Goal: Task Accomplishment & Management: Use online tool/utility

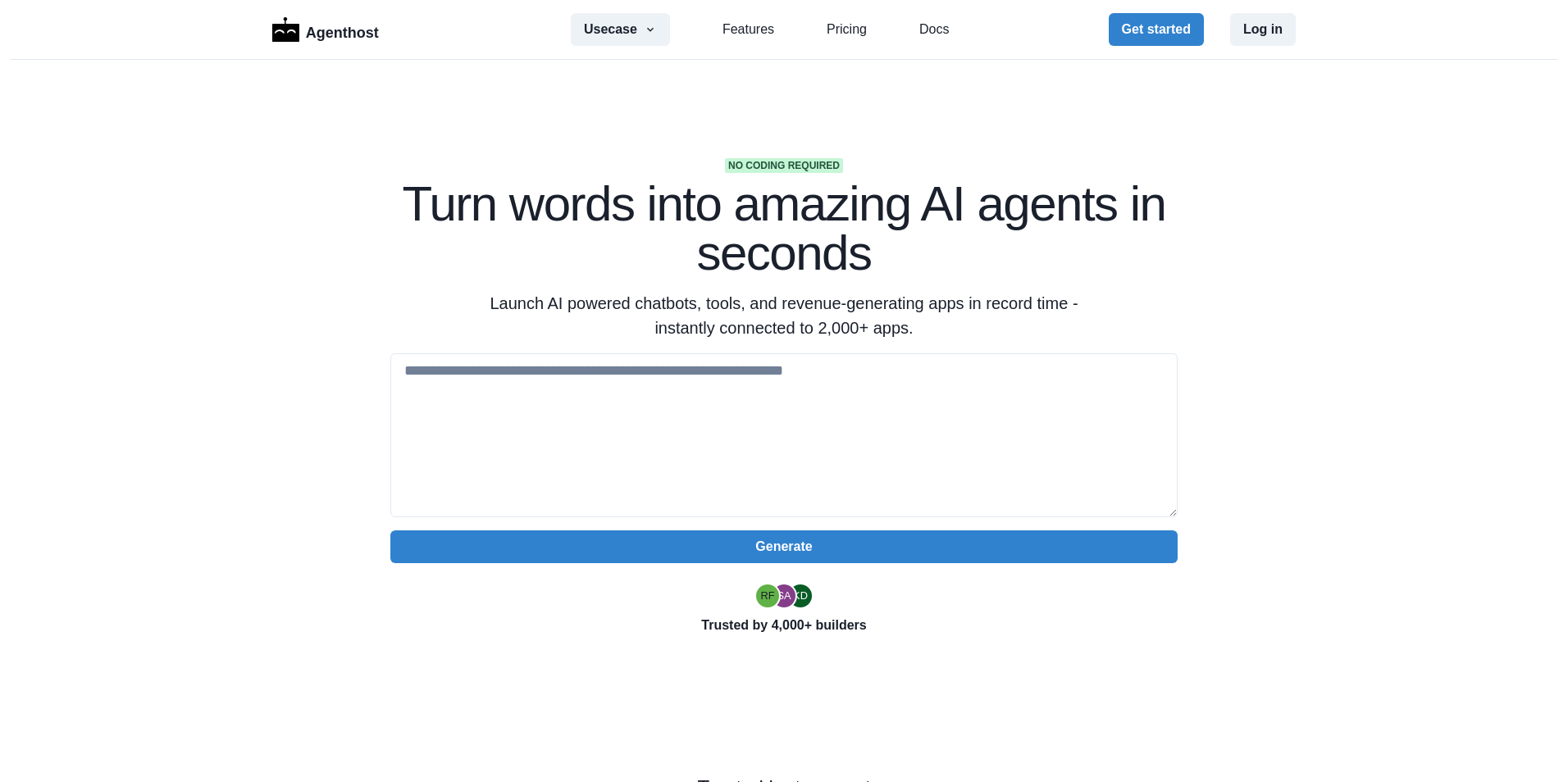
paste textarea "**********"
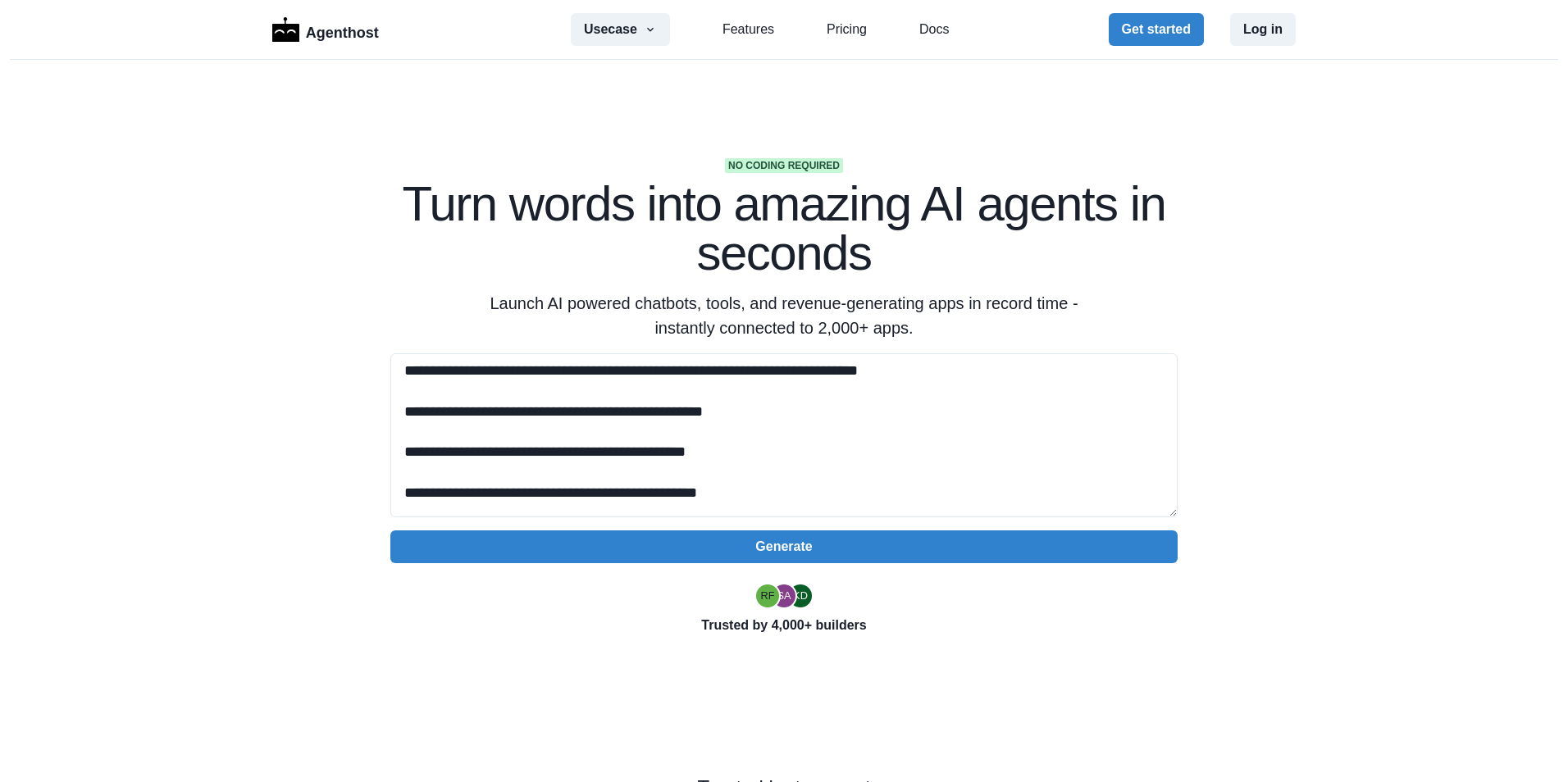
scroll to position [67, 0]
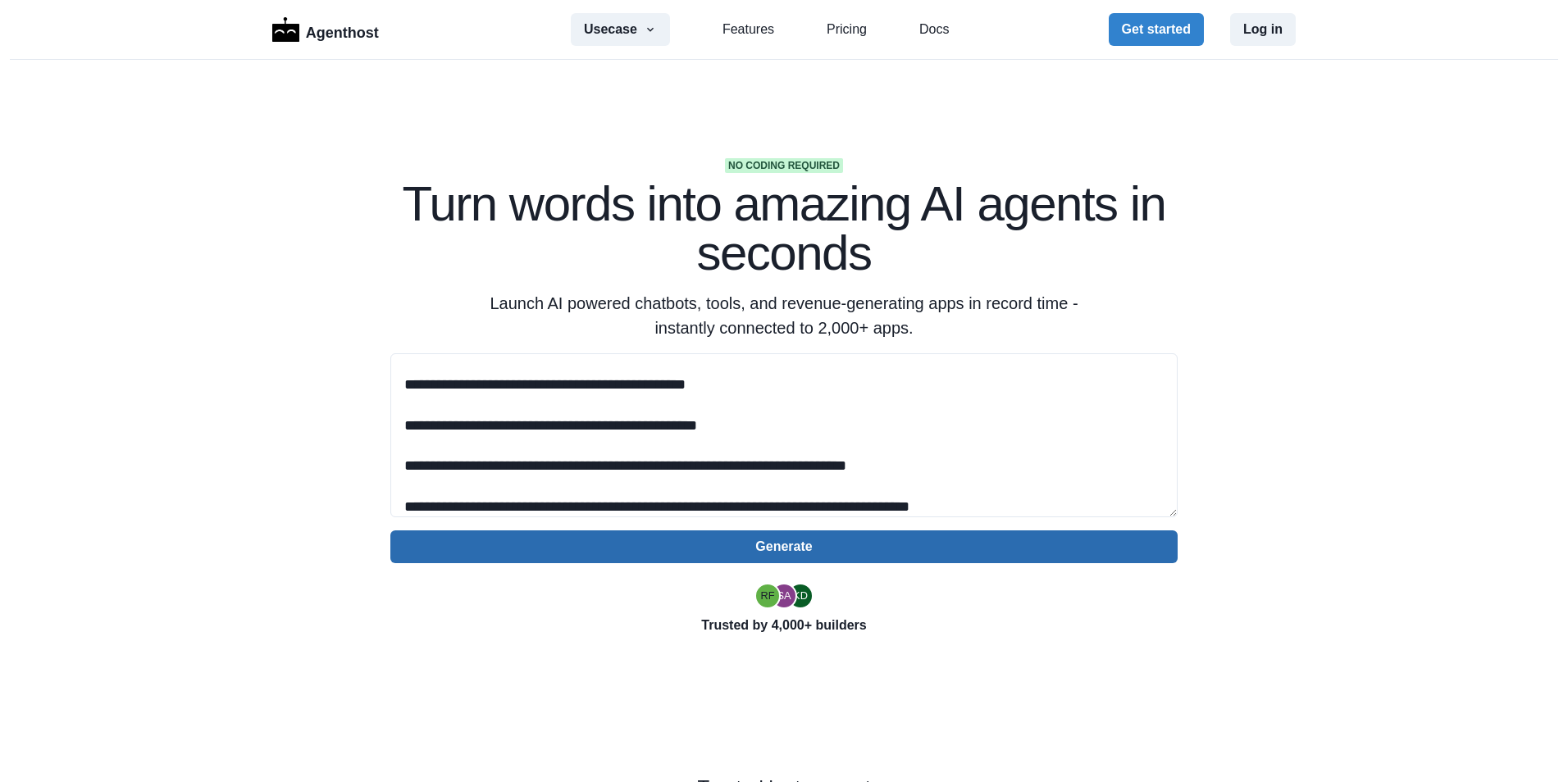
type textarea "**********"
click at [806, 547] on button "Generate" at bounding box center [784, 547] width 787 height 33
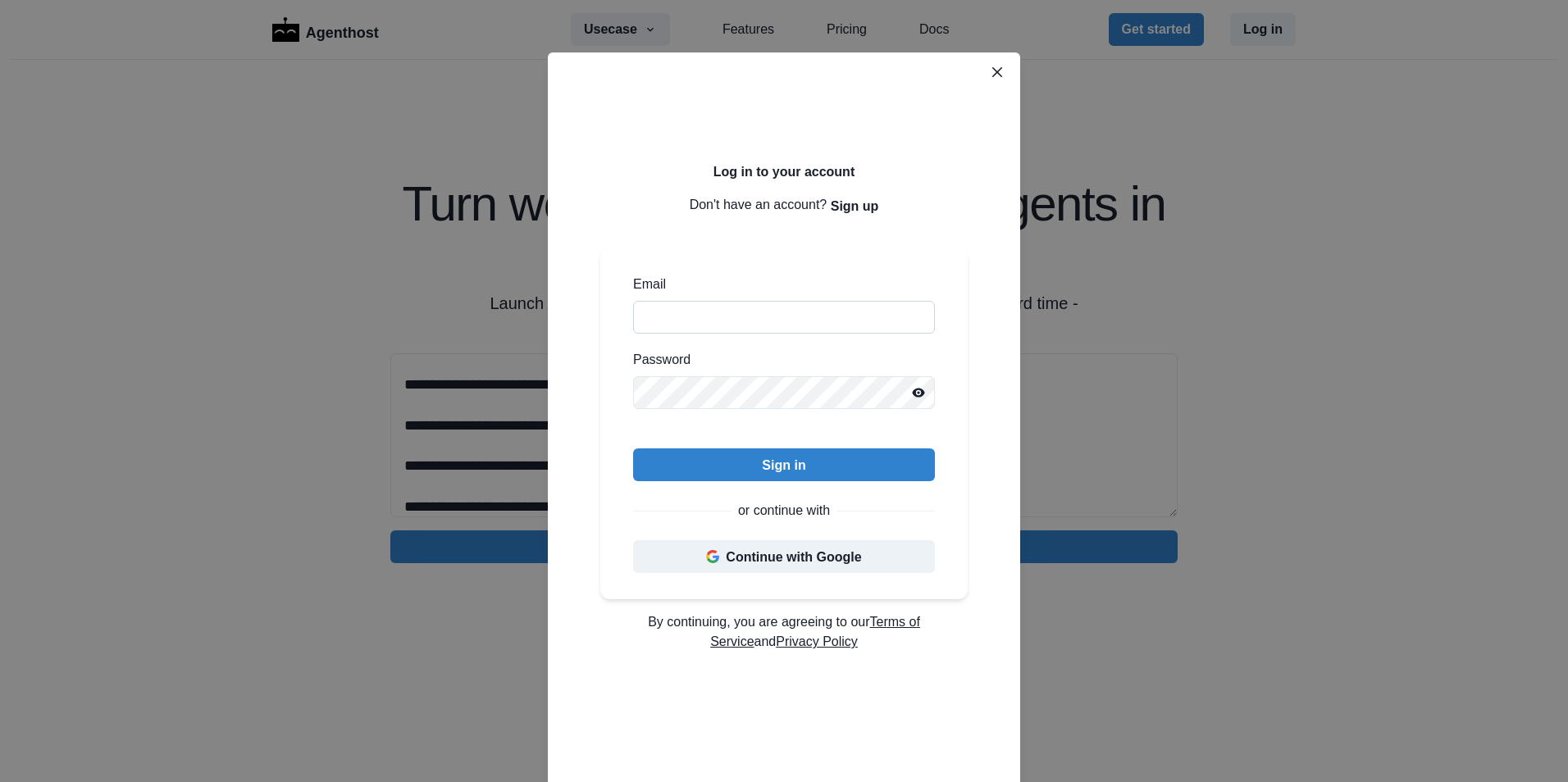
click at [679, 312] on input "Email" at bounding box center [784, 317] width 302 height 33
type input "**********"
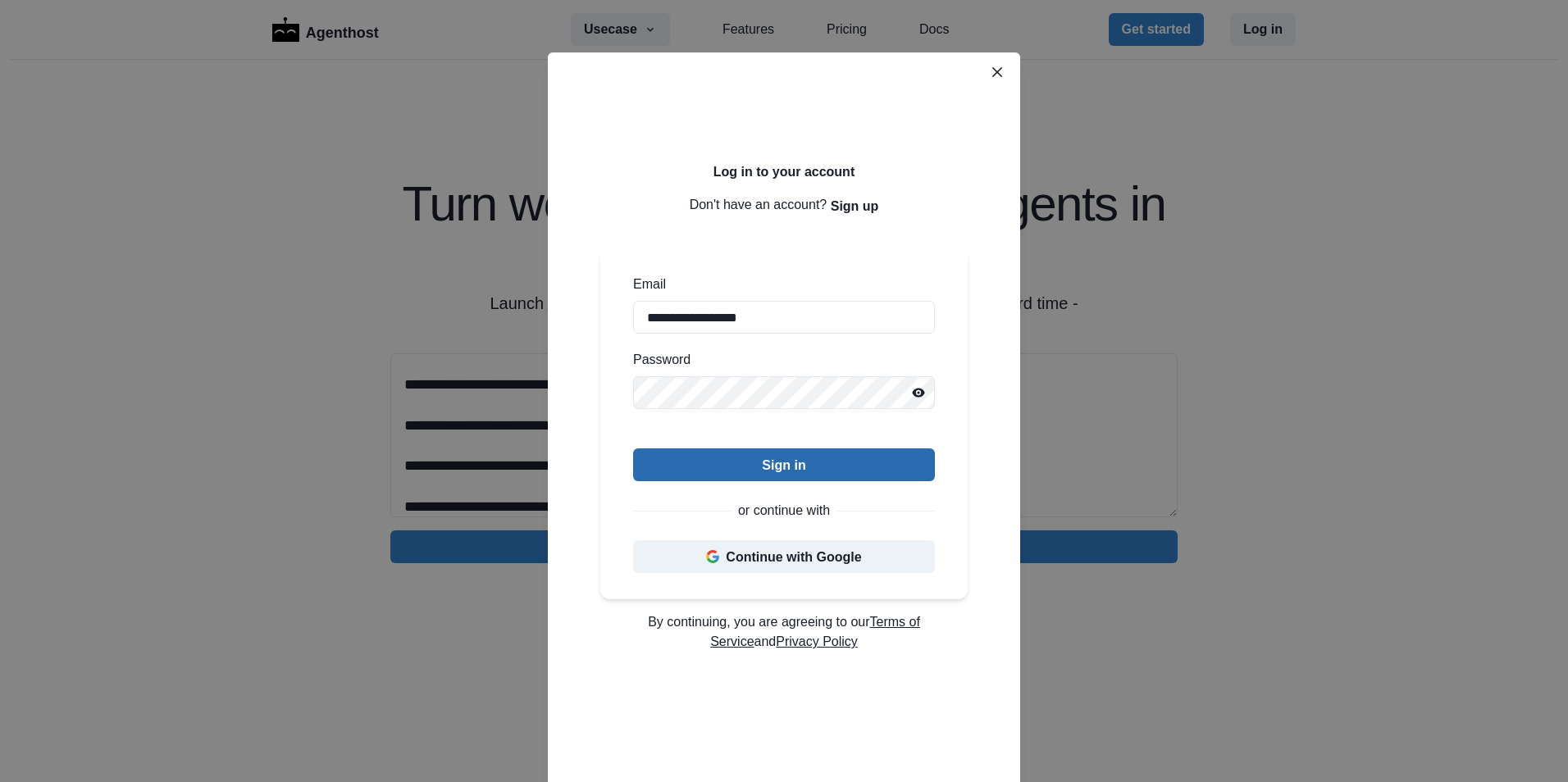
type input "**********"
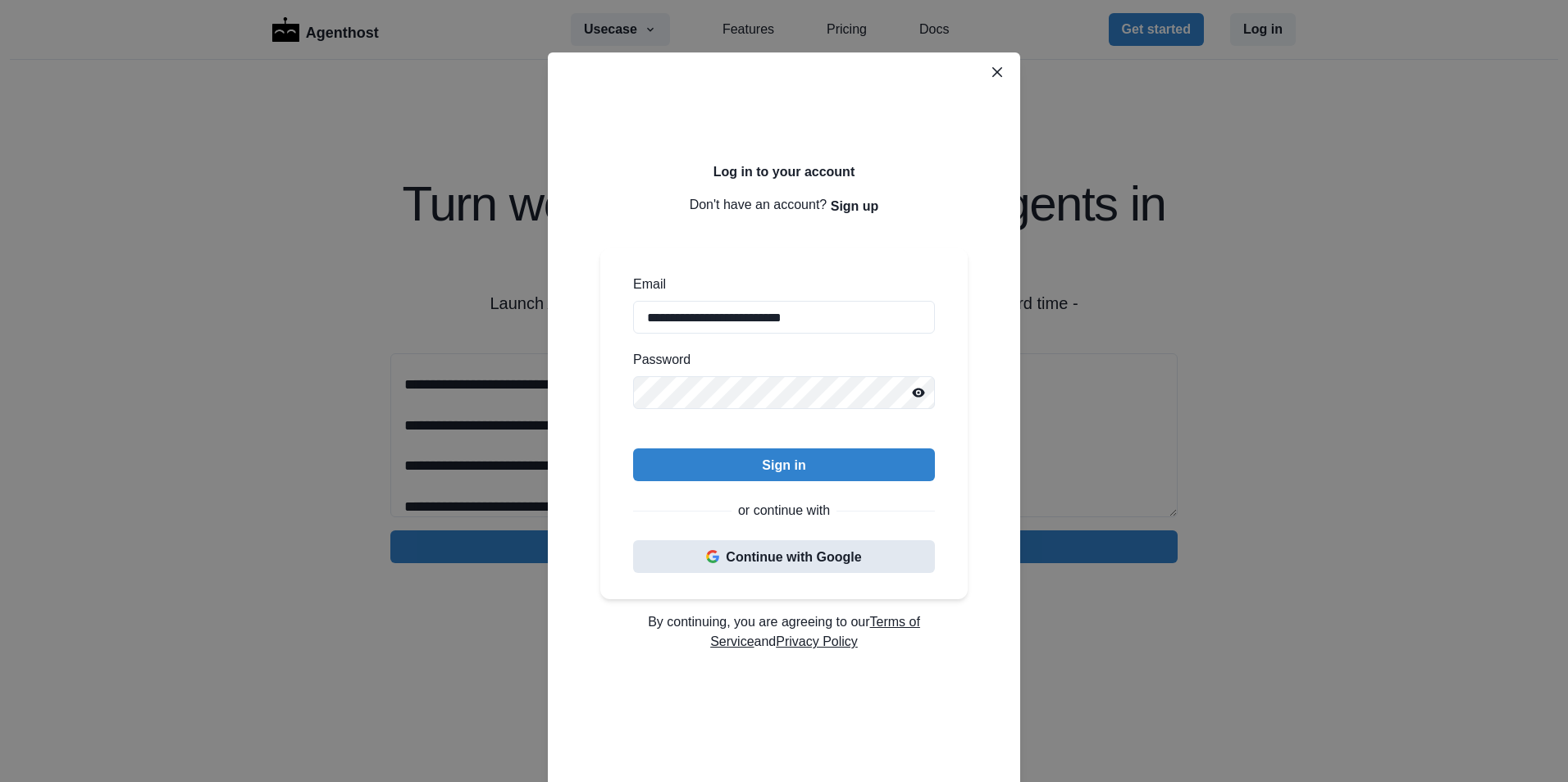
click at [757, 552] on button "Continue with Google" at bounding box center [784, 556] width 302 height 33
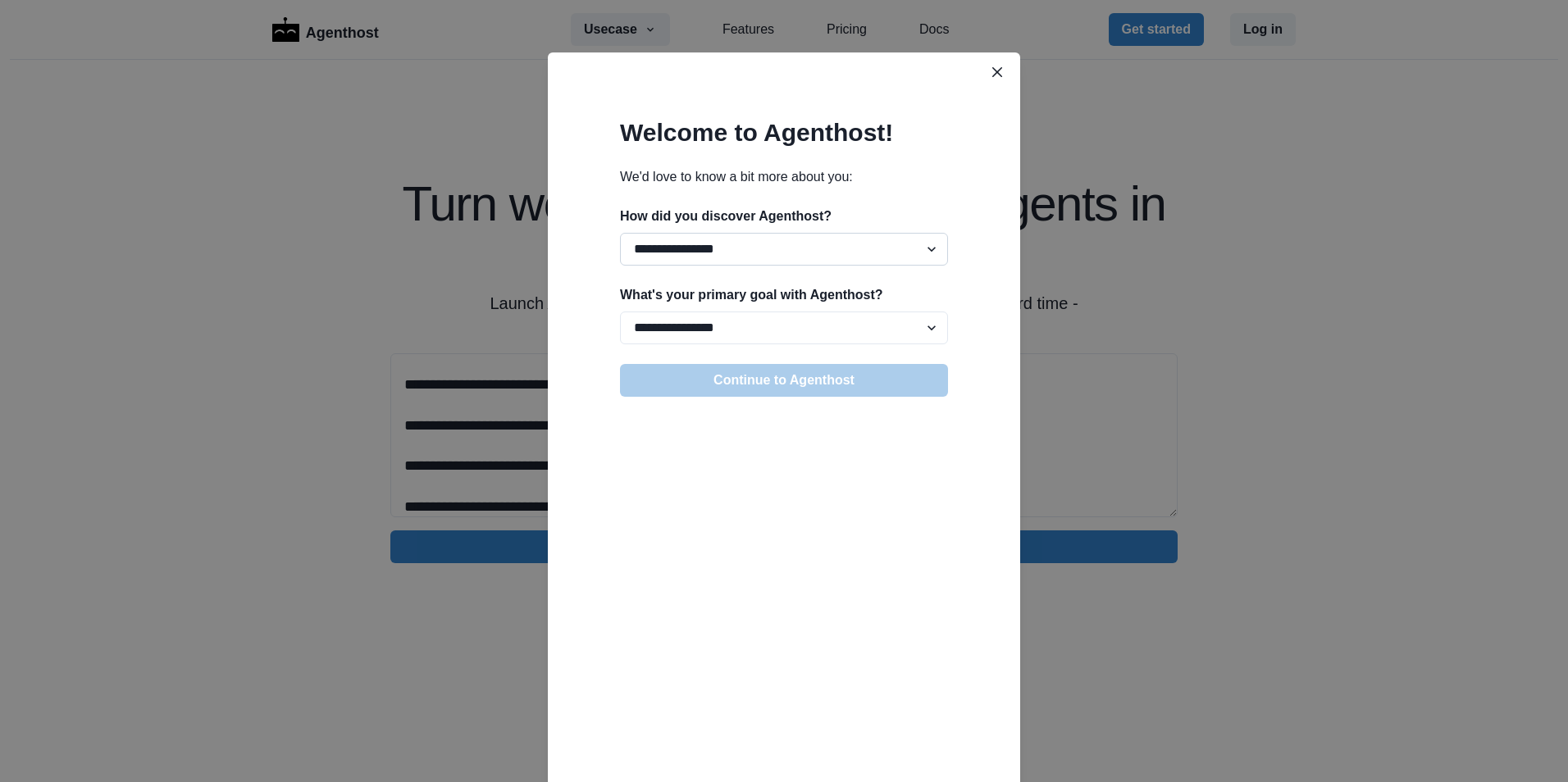
click at [702, 251] on select "**********" at bounding box center [784, 249] width 328 height 33
select select "******"
click at [619, 233] on select "**********" at bounding box center [784, 249] width 328 height 33
click at [699, 322] on select "**********" at bounding box center [784, 328] width 328 height 33
select select "**********"
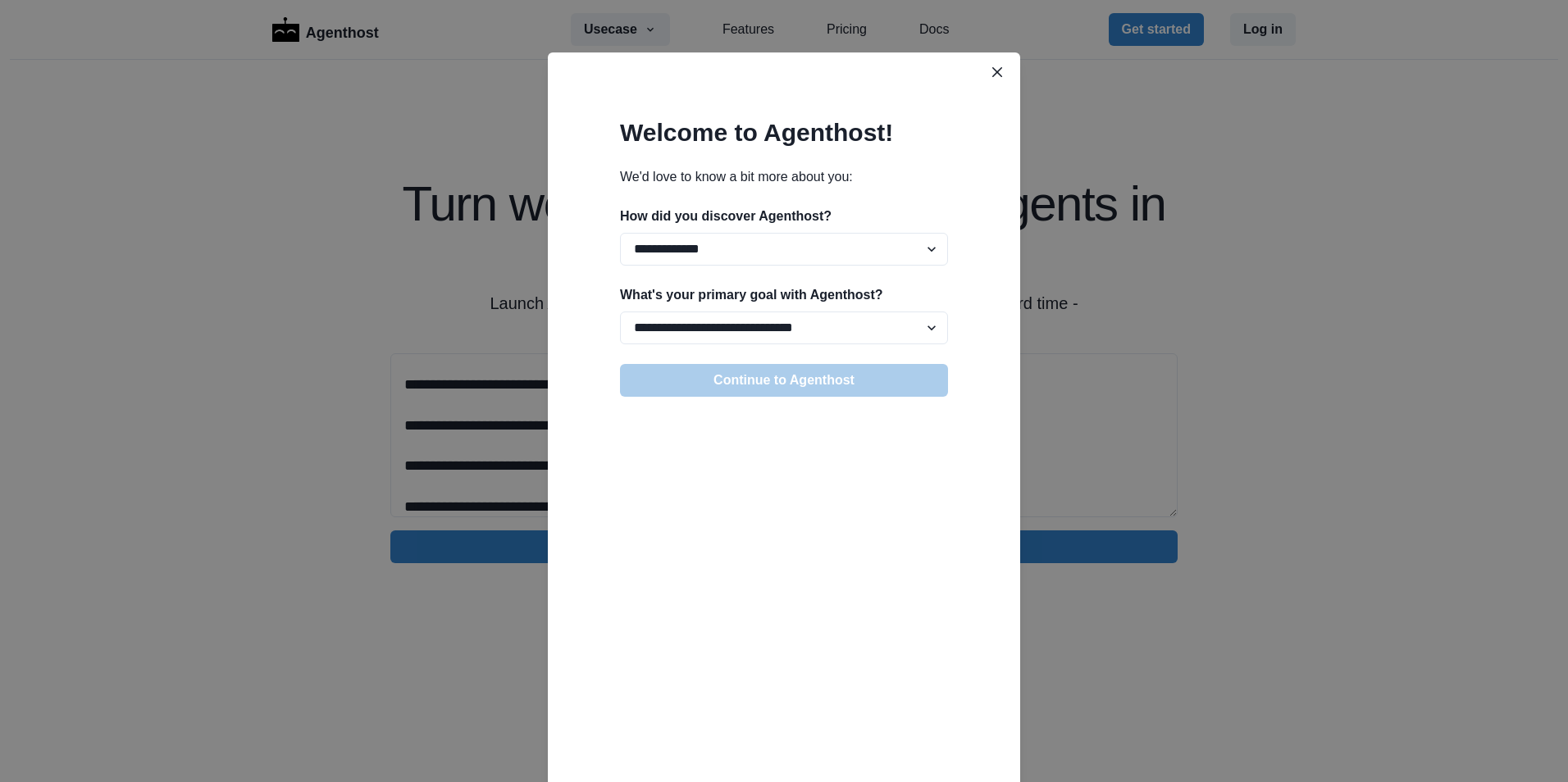
click at [619, 311] on select "**********" at bounding box center [784, 328] width 328 height 33
click at [810, 388] on button "Continue to Agenthost" at bounding box center [784, 380] width 328 height 33
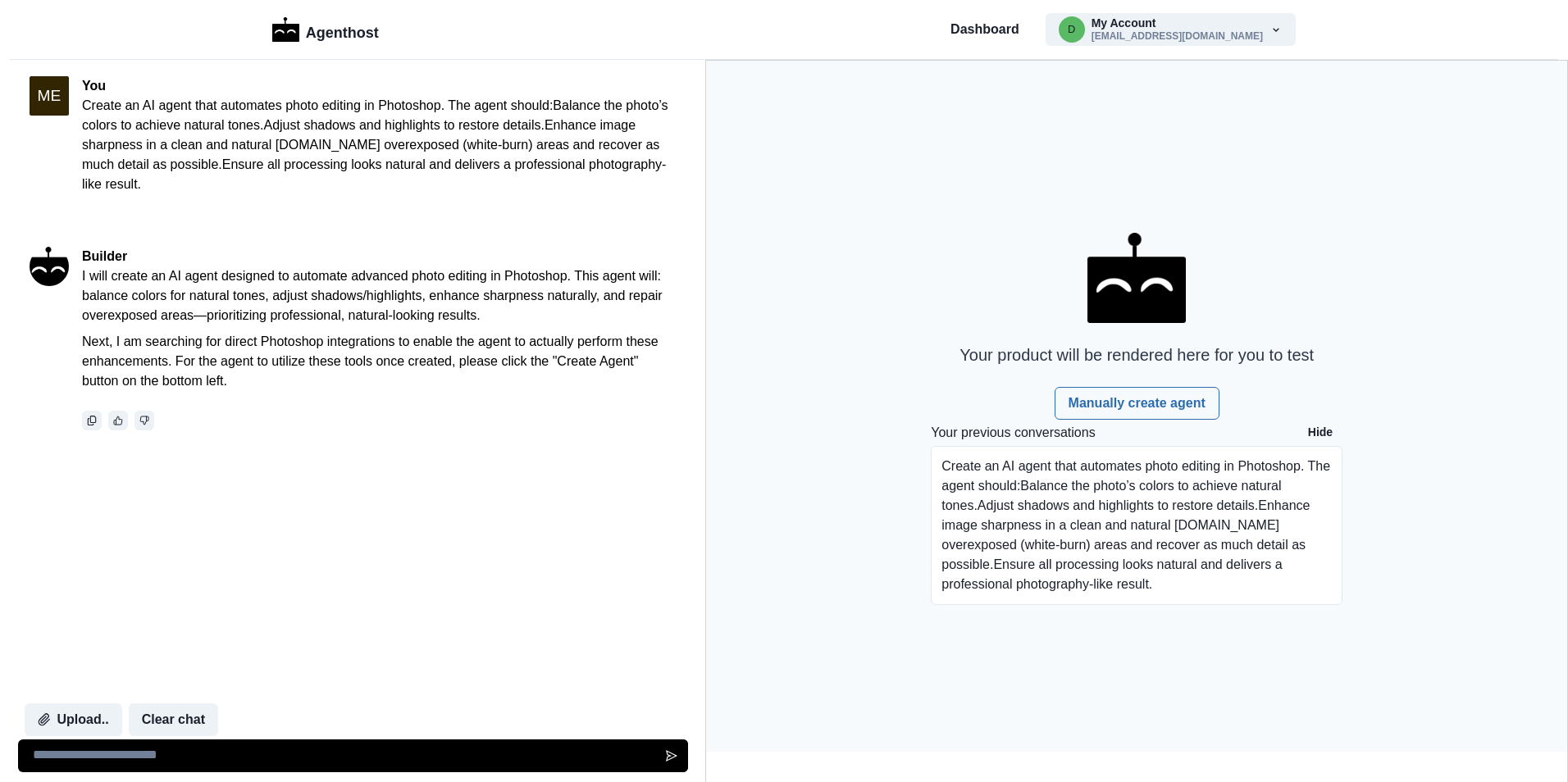
click at [282, 751] on textarea at bounding box center [353, 756] width 670 height 33
type textarea "*****"
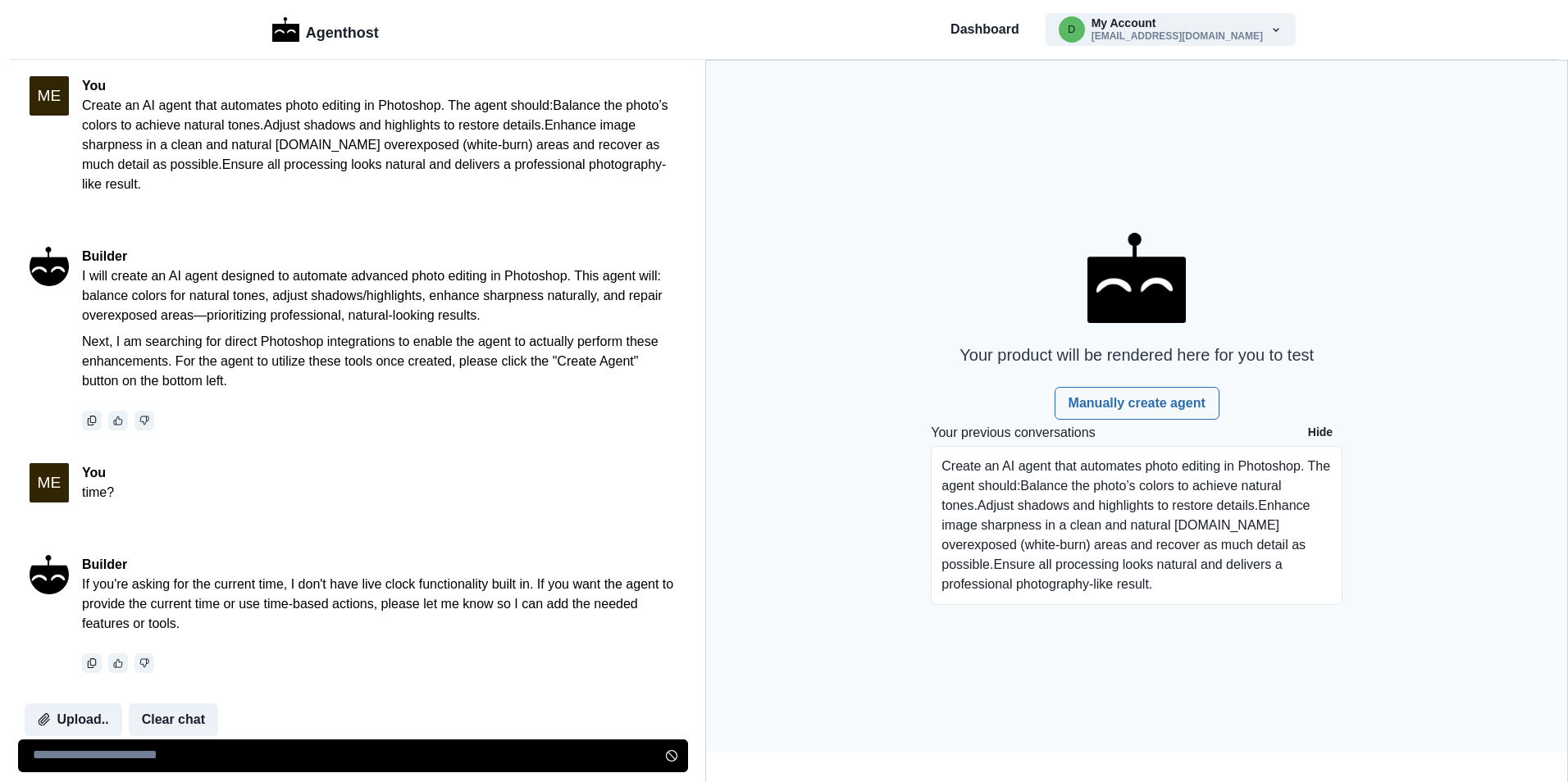
scroll to position [12, 0]
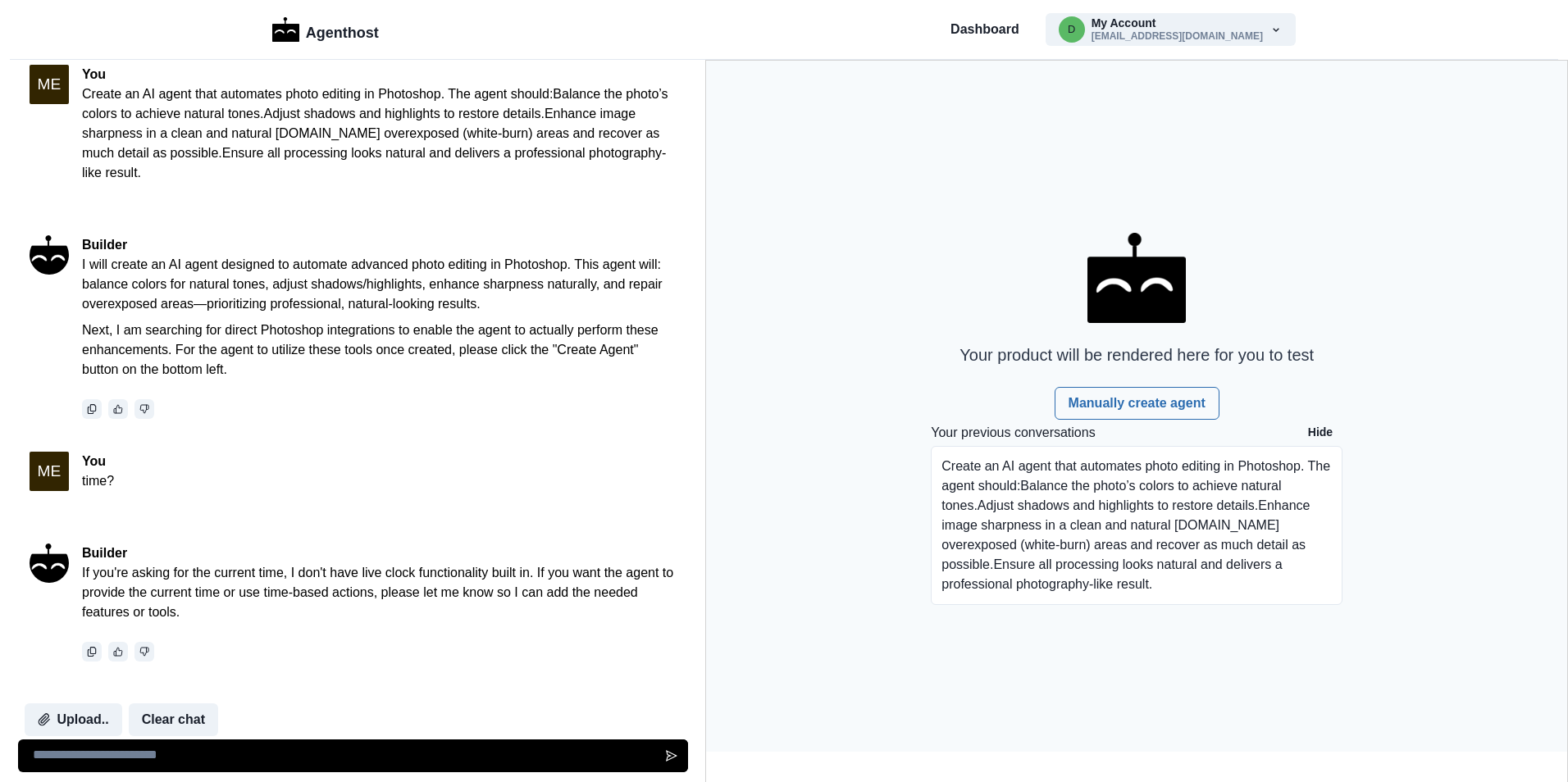
click at [1147, 306] on img at bounding box center [1136, 278] width 98 height 91
click at [267, 760] on textarea at bounding box center [353, 756] width 670 height 33
type textarea "**********"
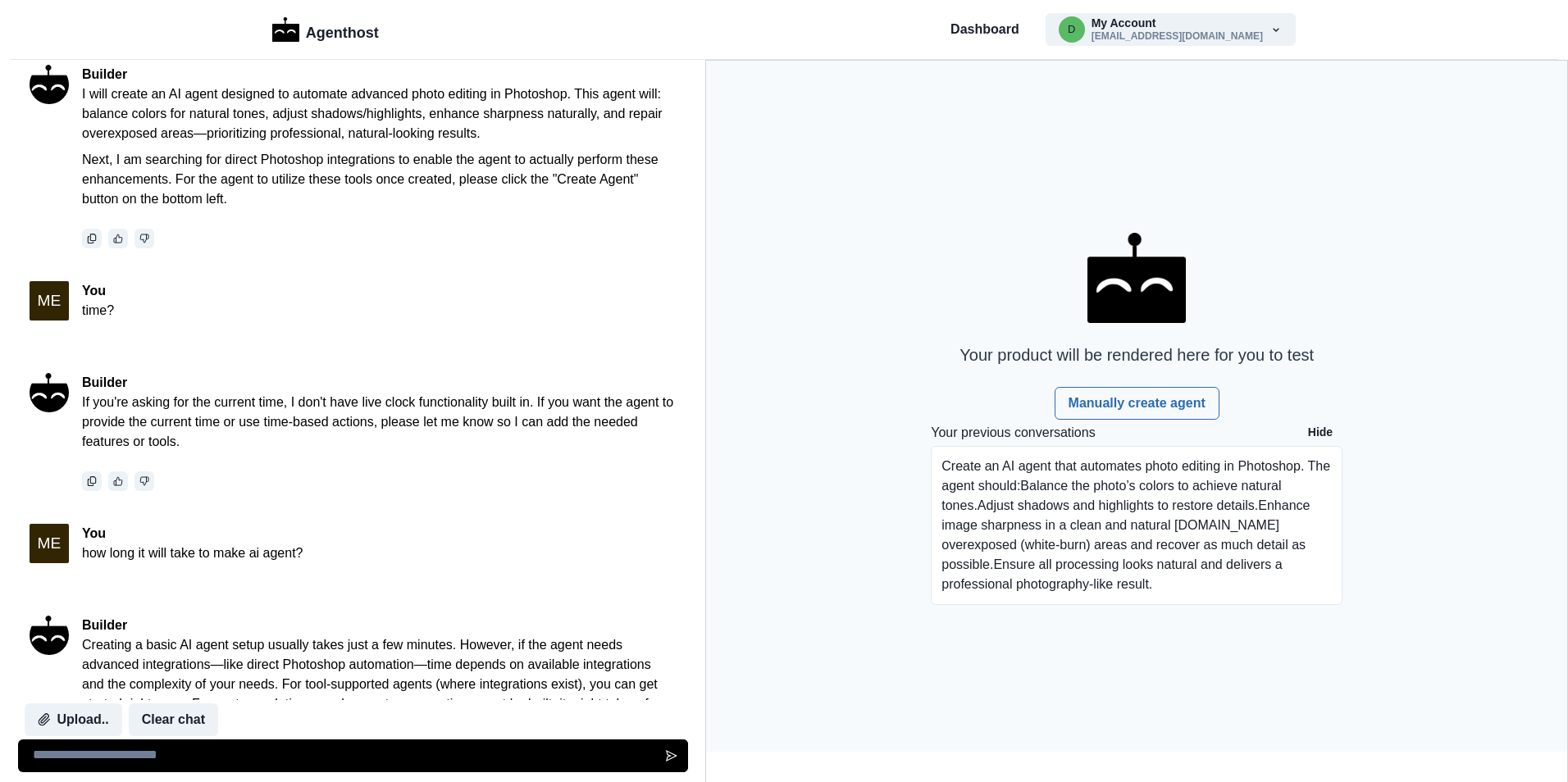
scroll to position [294, 0]
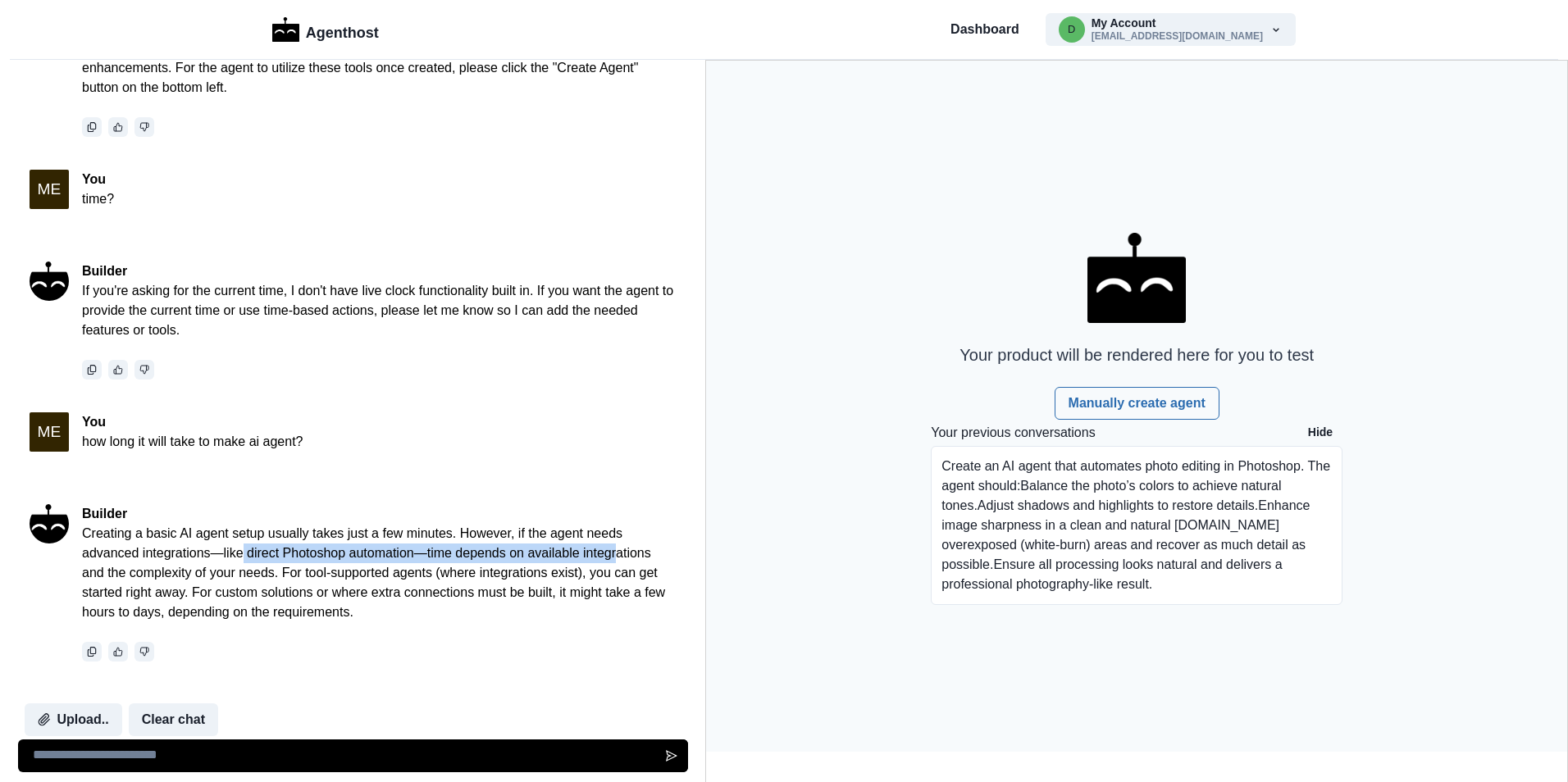
drag, startPoint x: 245, startPoint y: 553, endPoint x: 619, endPoint y: 558, distance: 374.0
click at [619, 558] on p "Creating a basic AI agent setup usually takes just a few minutes. However, if t…" at bounding box center [378, 573] width 593 height 98
drag, startPoint x: 216, startPoint y: 575, endPoint x: 435, endPoint y: 578, distance: 219.0
click at [382, 575] on p "Creating a basic AI agent setup usually takes just a few minutes. However, if t…" at bounding box center [378, 573] width 593 height 98
drag, startPoint x: 514, startPoint y: 568, endPoint x: 535, endPoint y: 568, distance: 21.0
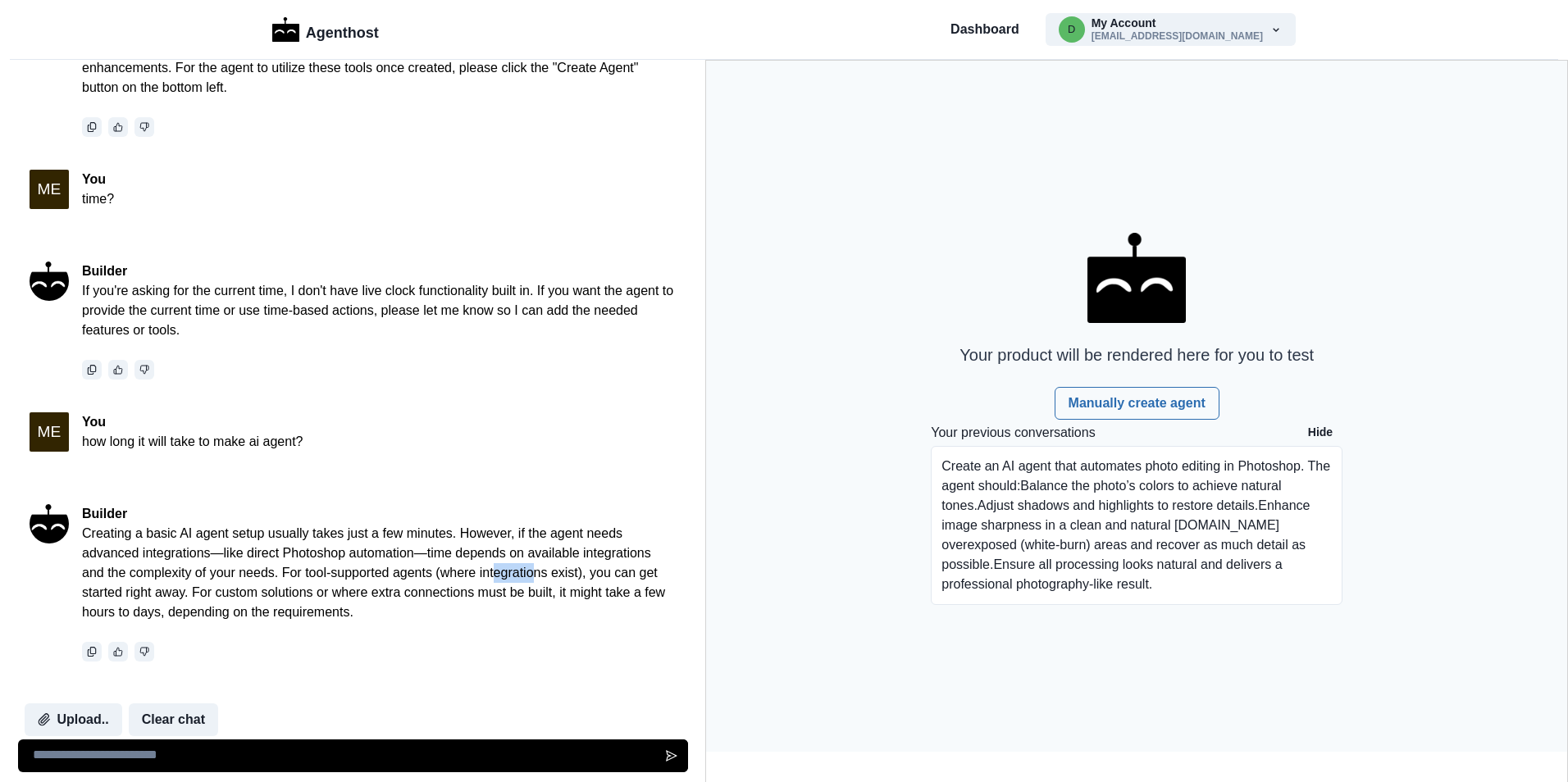
click at [535, 568] on p "Creating a basic AI agent setup usually takes just a few minutes. However, if t…" at bounding box center [378, 573] width 593 height 98
click at [616, 572] on p "Creating a basic AI agent setup usually takes just a few minutes. However, if t…" at bounding box center [378, 573] width 593 height 98
click at [137, 586] on p "Creating a basic AI agent setup usually takes just a few minutes. However, if t…" at bounding box center [378, 573] width 593 height 98
drag, startPoint x: 224, startPoint y: 587, endPoint x: 337, endPoint y: 589, distance: 113.0
click at [337, 589] on p "Creating a basic AI agent setup usually takes just a few minutes. However, if t…" at bounding box center [378, 573] width 593 height 98
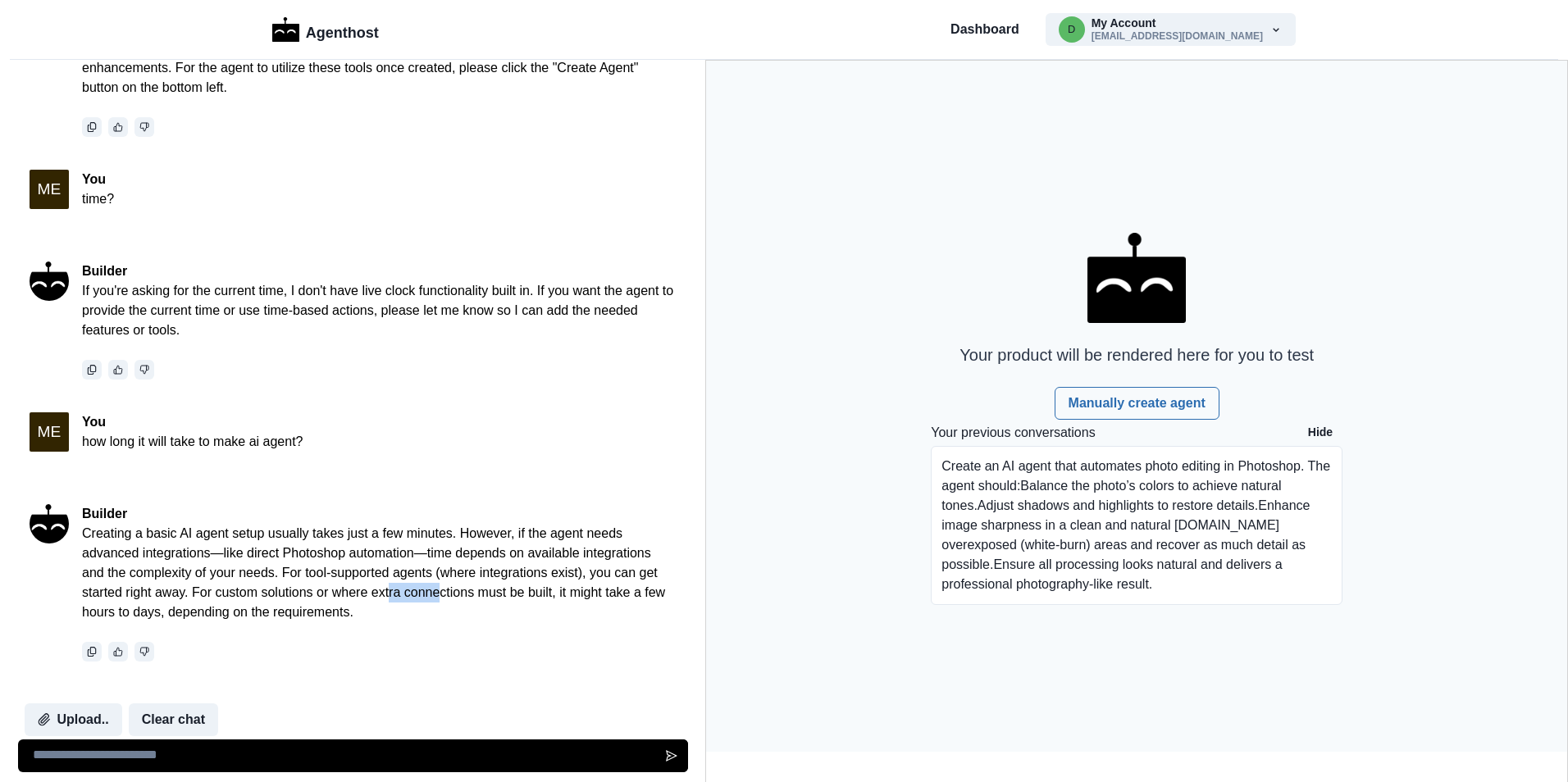
drag, startPoint x: 390, startPoint y: 593, endPoint x: 436, endPoint y: 590, distance: 46.1
click at [436, 590] on p "Creating a basic AI agent setup usually takes just a few minutes. However, if t…" at bounding box center [378, 573] width 593 height 98
drag, startPoint x: 532, startPoint y: 593, endPoint x: 575, endPoint y: 593, distance: 43.0
click at [534, 593] on p "Creating a basic AI agent setup usually takes just a few minutes. However, if t…" at bounding box center [378, 573] width 593 height 98
click at [575, 593] on p "Creating a basic AI agent setup usually takes just a few minutes. However, if t…" at bounding box center [378, 573] width 593 height 98
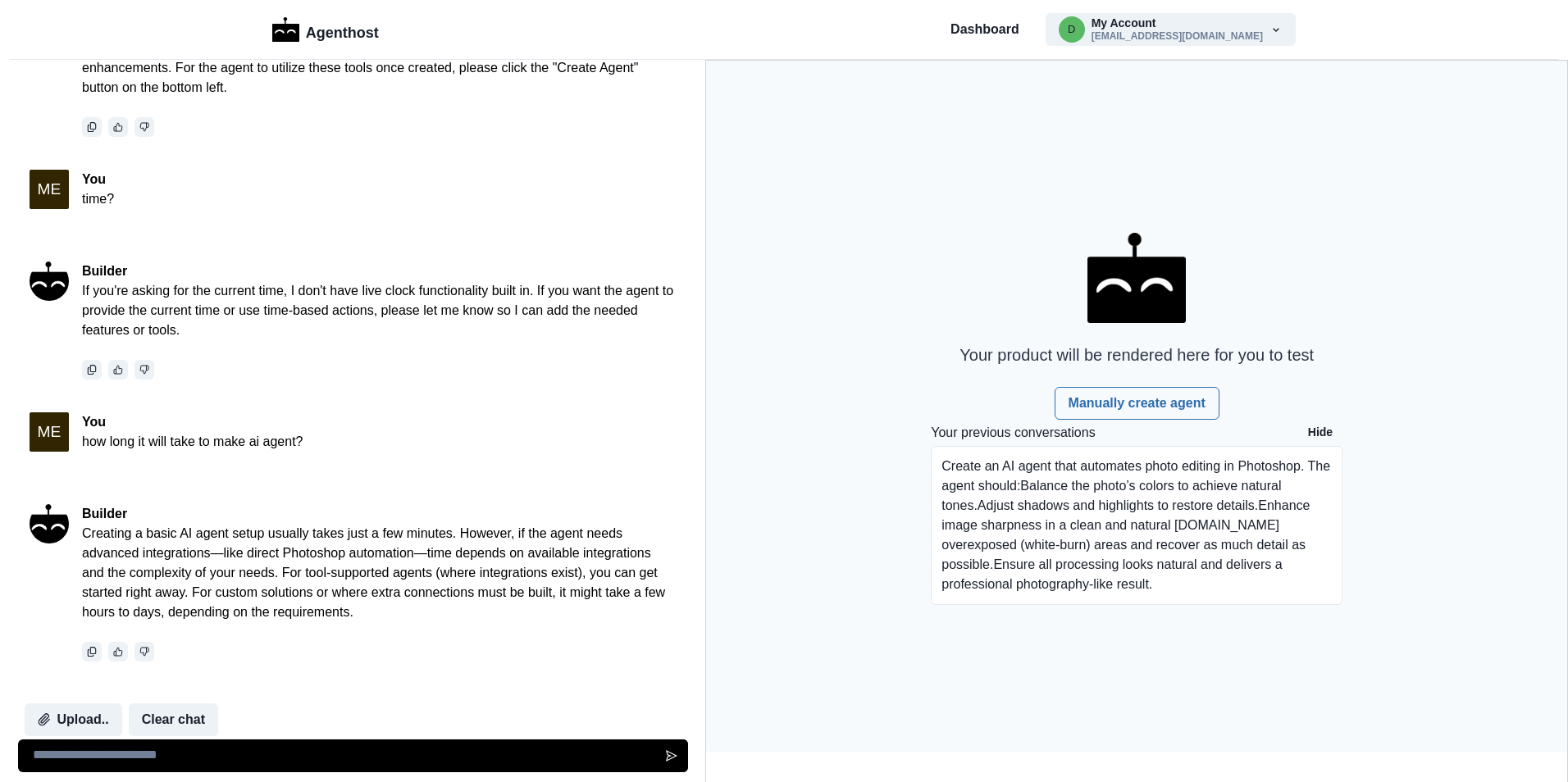
drag, startPoint x: 112, startPoint y: 603, endPoint x: 129, endPoint y: 607, distance: 17.5
click at [118, 604] on p "Creating a basic AI agent setup usually takes just a few minutes. However, if t…" at bounding box center [378, 573] width 593 height 98
click at [181, 609] on p "Creating a basic AI agent setup usually takes just a few minutes. However, if t…" at bounding box center [378, 573] width 593 height 98
drag, startPoint x: 273, startPoint y: 607, endPoint x: 332, endPoint y: 609, distance: 59.0
click at [331, 609] on p "Creating a basic AI agent setup usually takes just a few minutes. However, if t…" at bounding box center [378, 573] width 593 height 98
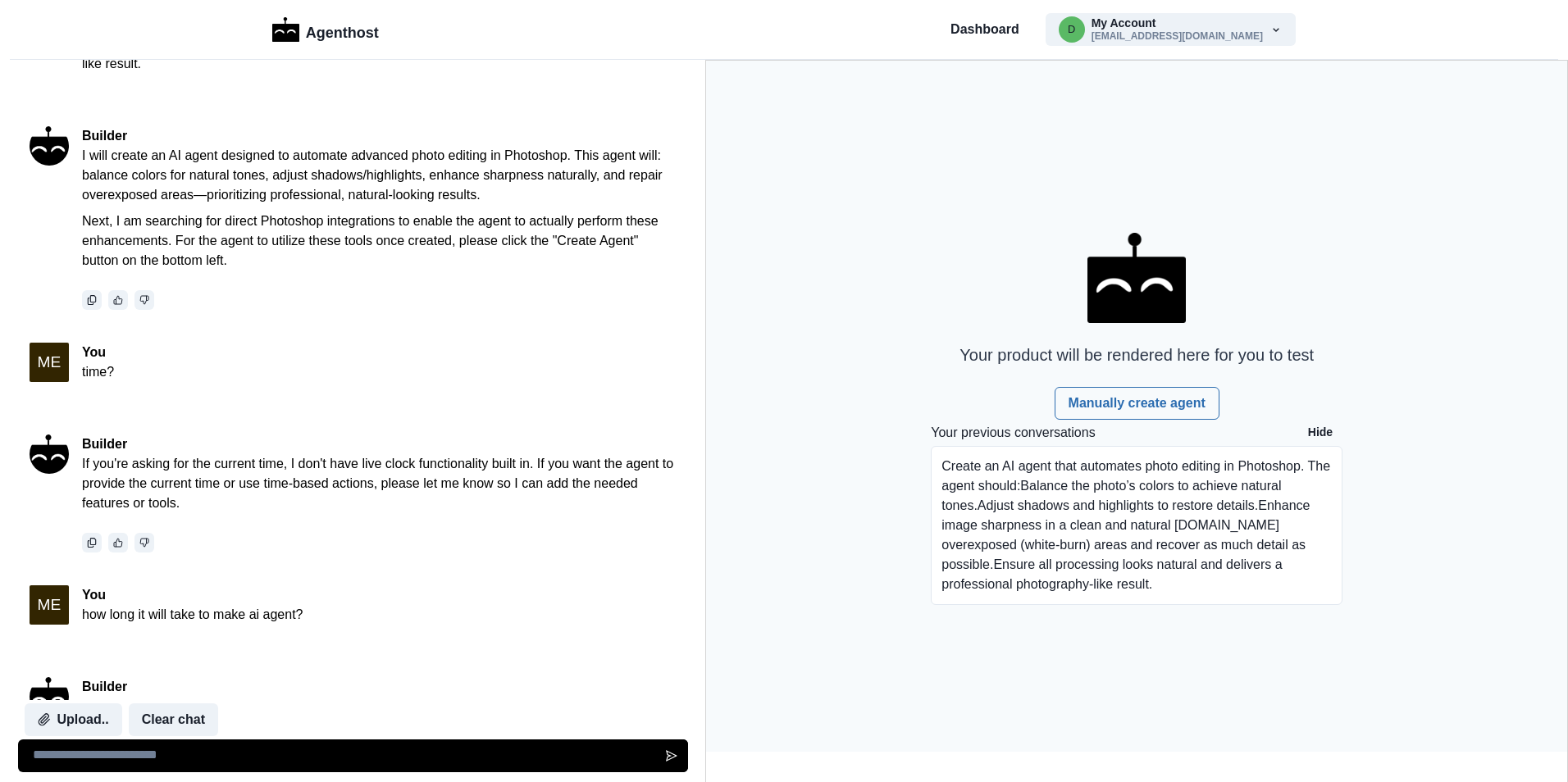
scroll to position [0, 0]
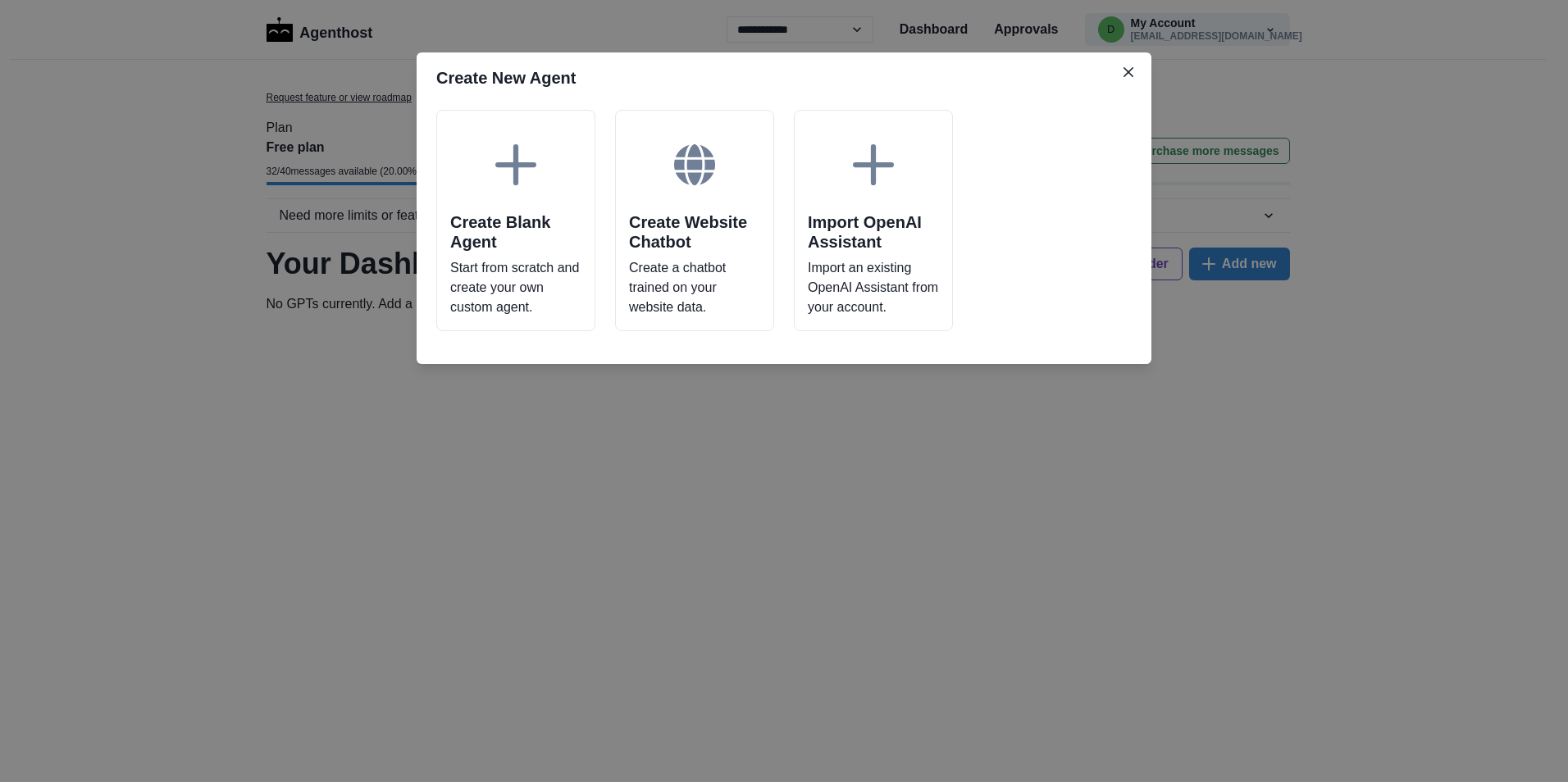
click at [1136, 73] on button "Close" at bounding box center [1128, 72] width 26 height 26
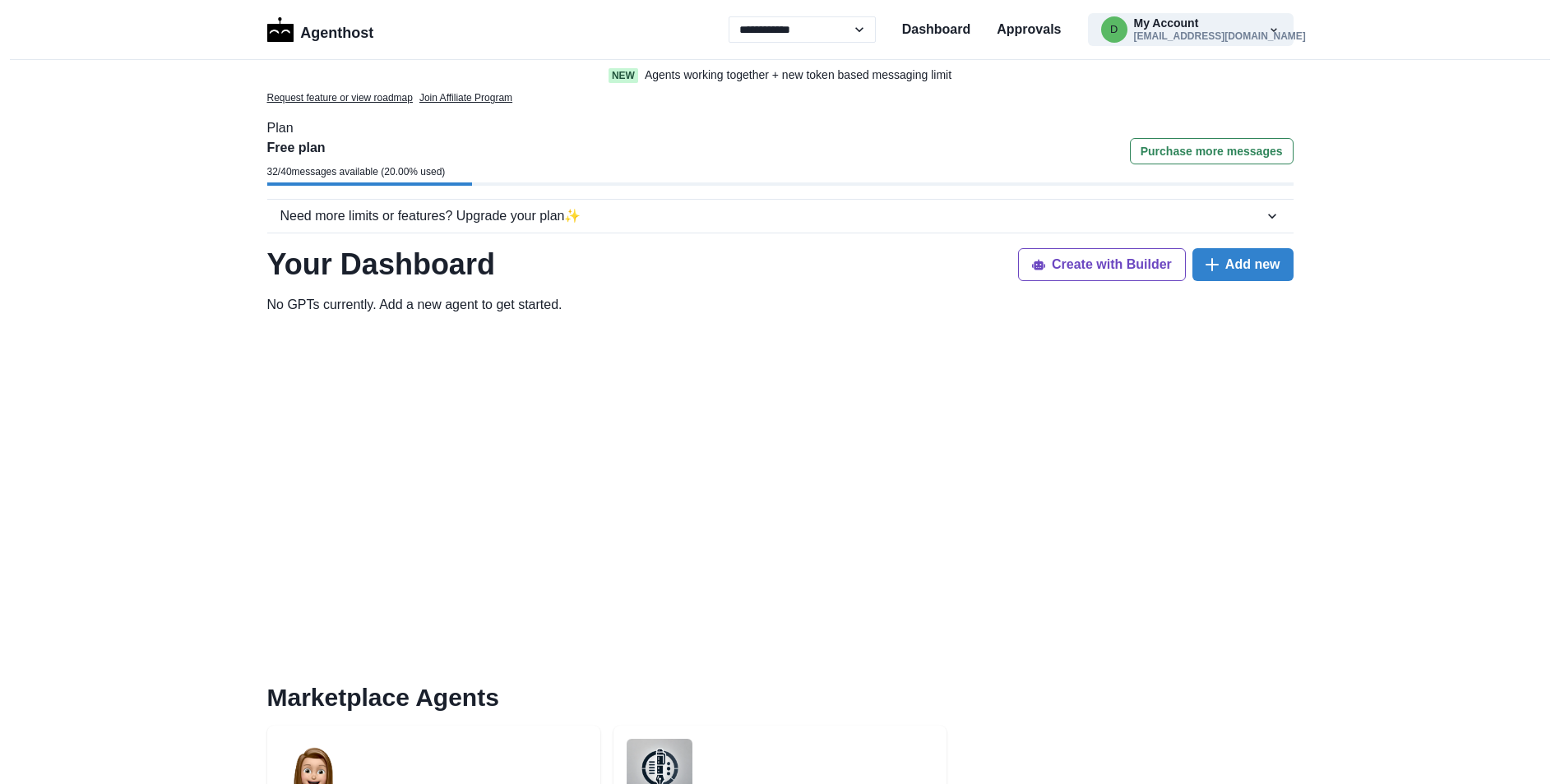
click at [278, 151] on p "Free plan" at bounding box center [356, 148] width 178 height 20
click at [271, 132] on p "Plan" at bounding box center [780, 128] width 1026 height 20
click at [1267, 212] on icon "button" at bounding box center [1271, 216] width 16 height 16
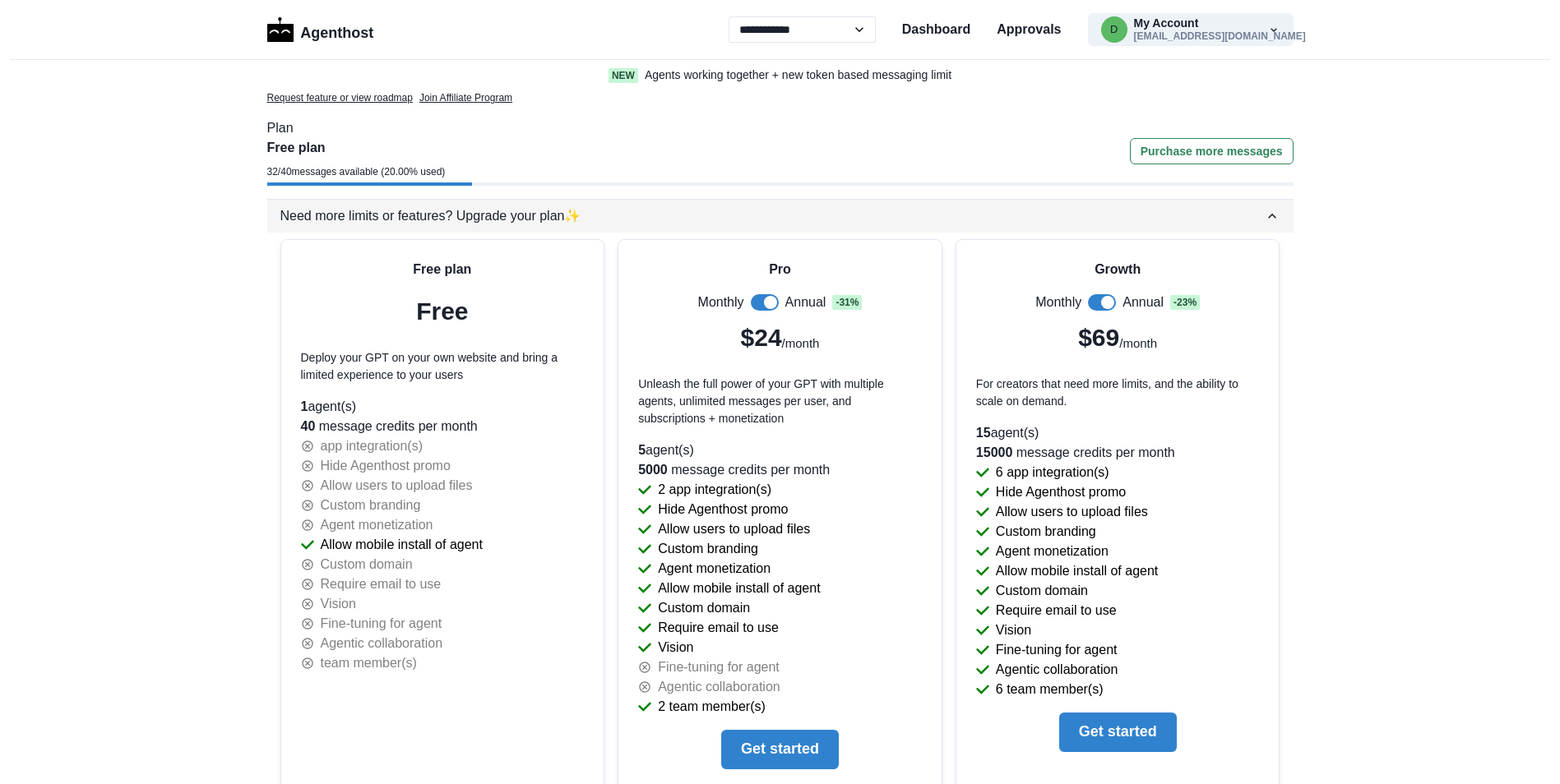
click at [1267, 212] on icon "button" at bounding box center [1271, 216] width 16 height 16
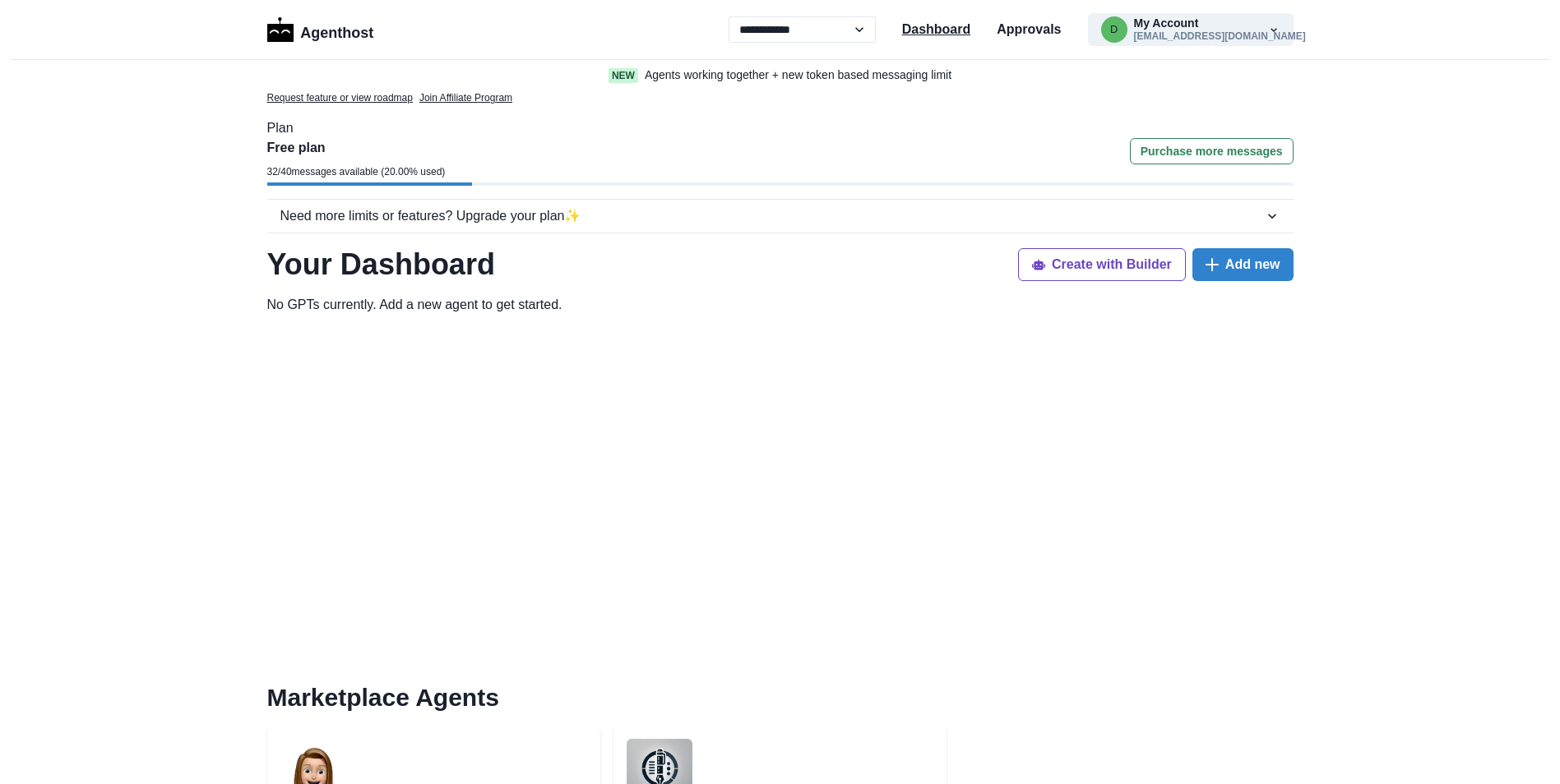
click at [957, 36] on p "Dashboard" at bounding box center [936, 29] width 69 height 20
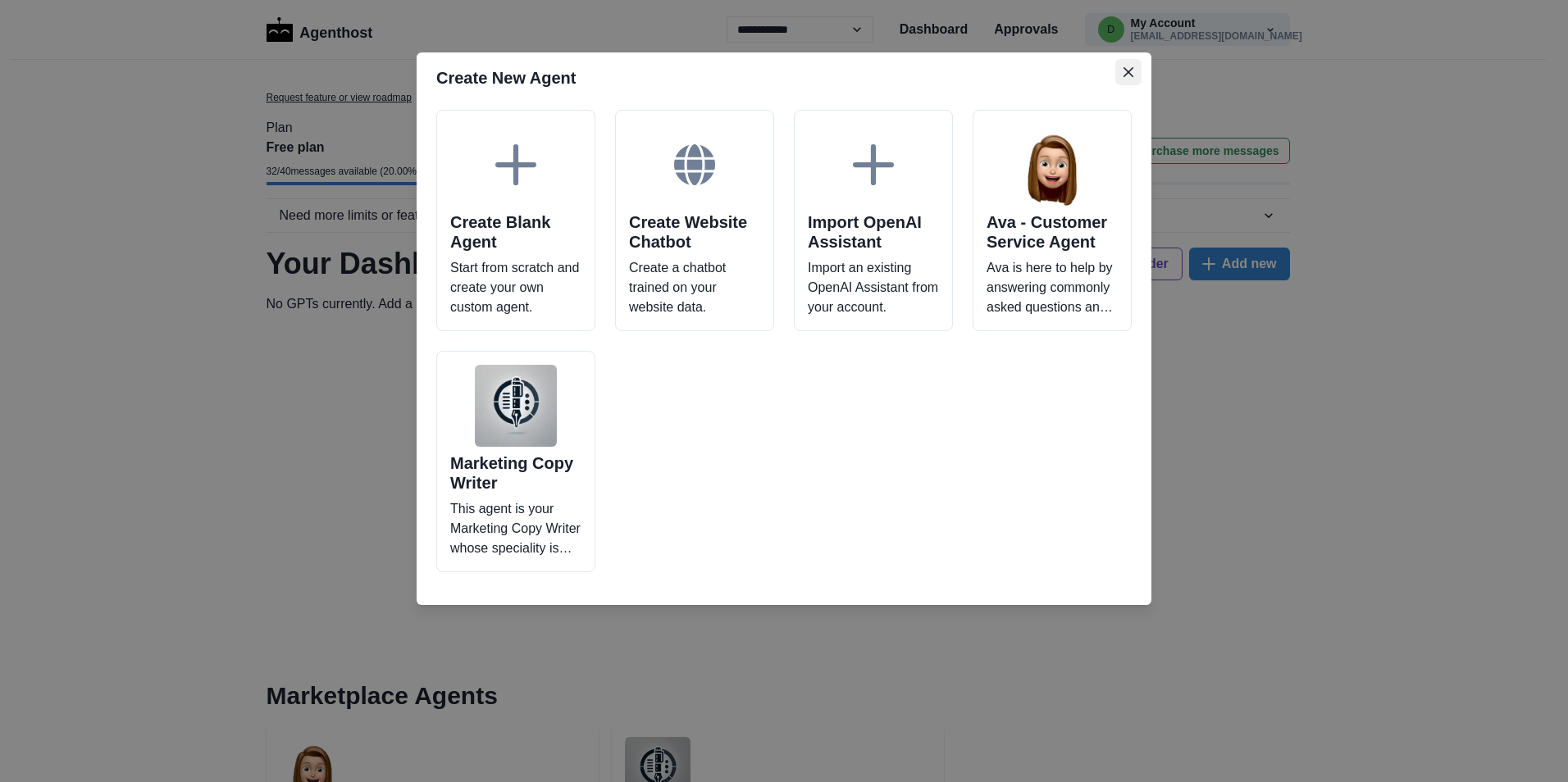
click at [1127, 72] on icon "Close" at bounding box center [1128, 72] width 10 height 10
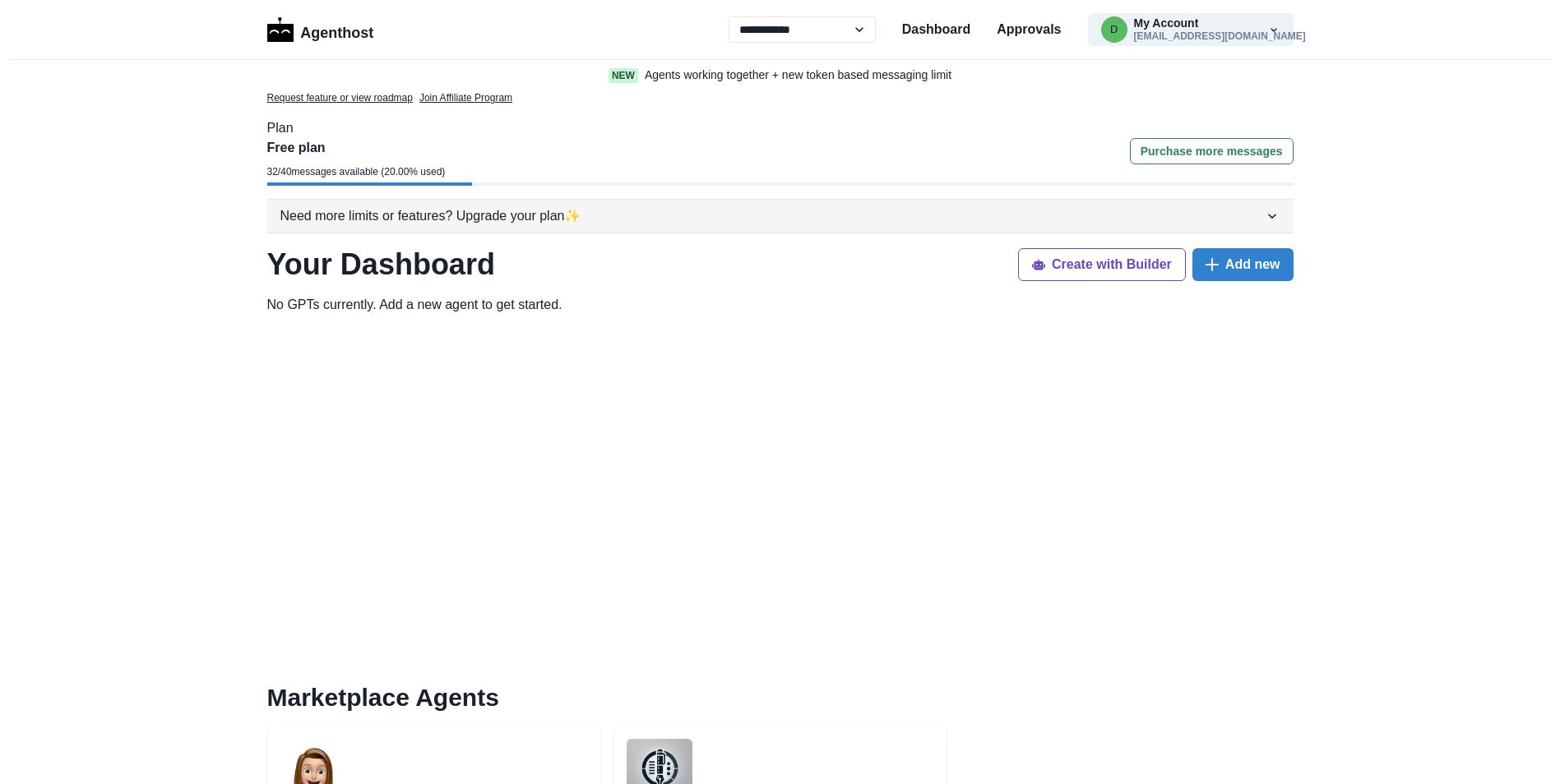
click at [1273, 217] on icon "button" at bounding box center [1272, 216] width 8 height 5
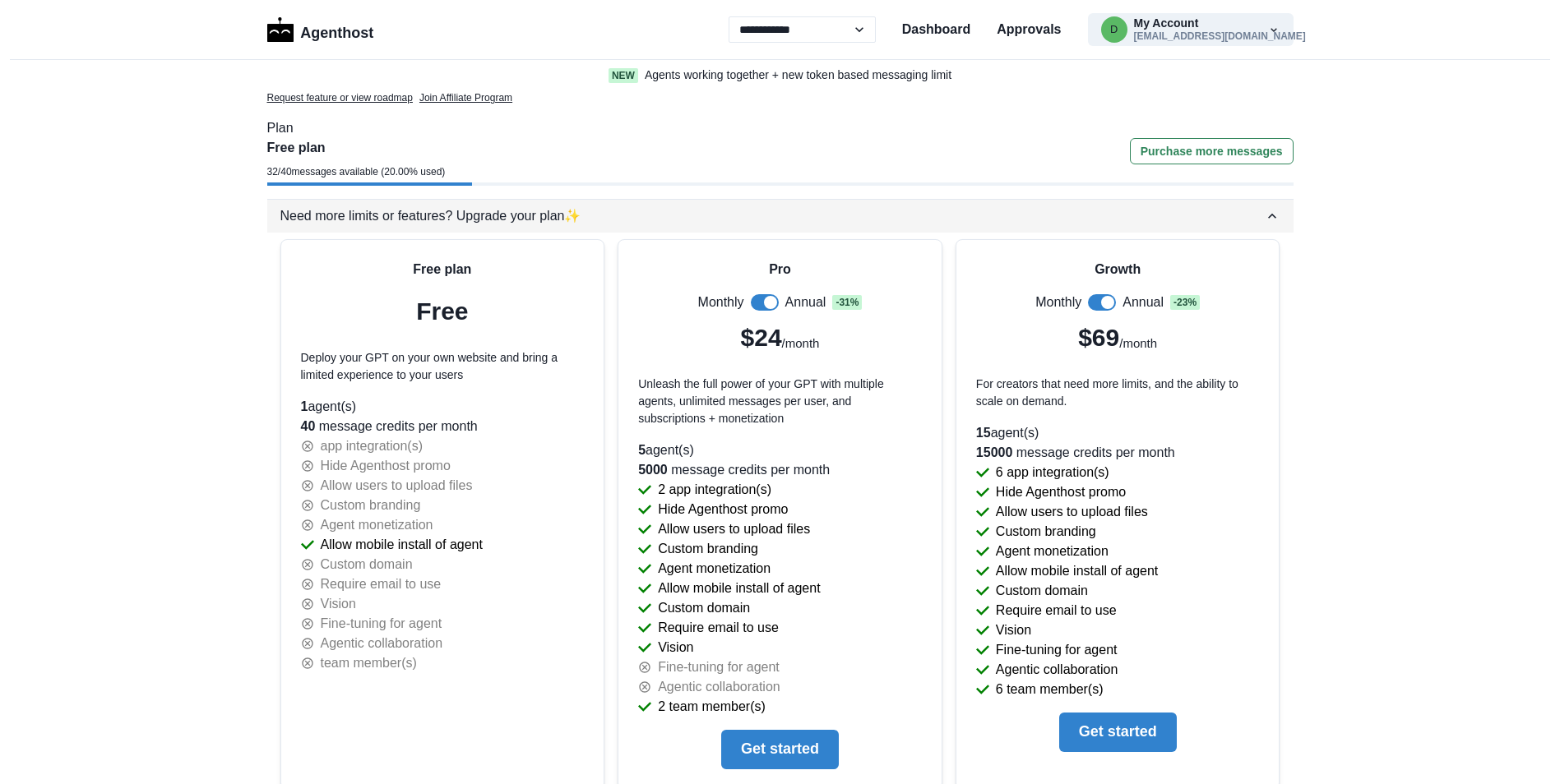
click at [1273, 217] on icon "button" at bounding box center [1271, 216] width 16 height 16
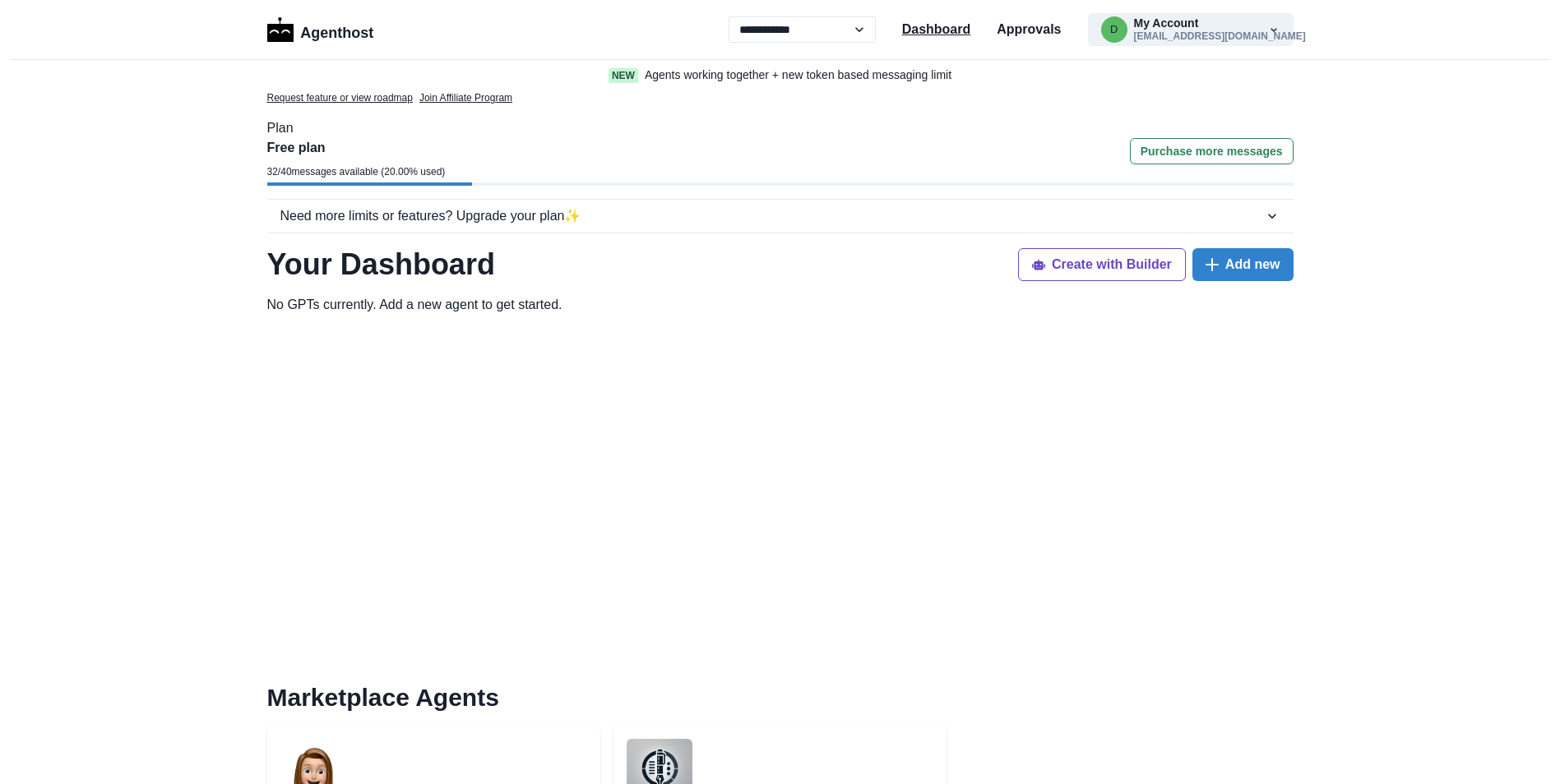
click at [918, 31] on p "Dashboard" at bounding box center [936, 29] width 69 height 20
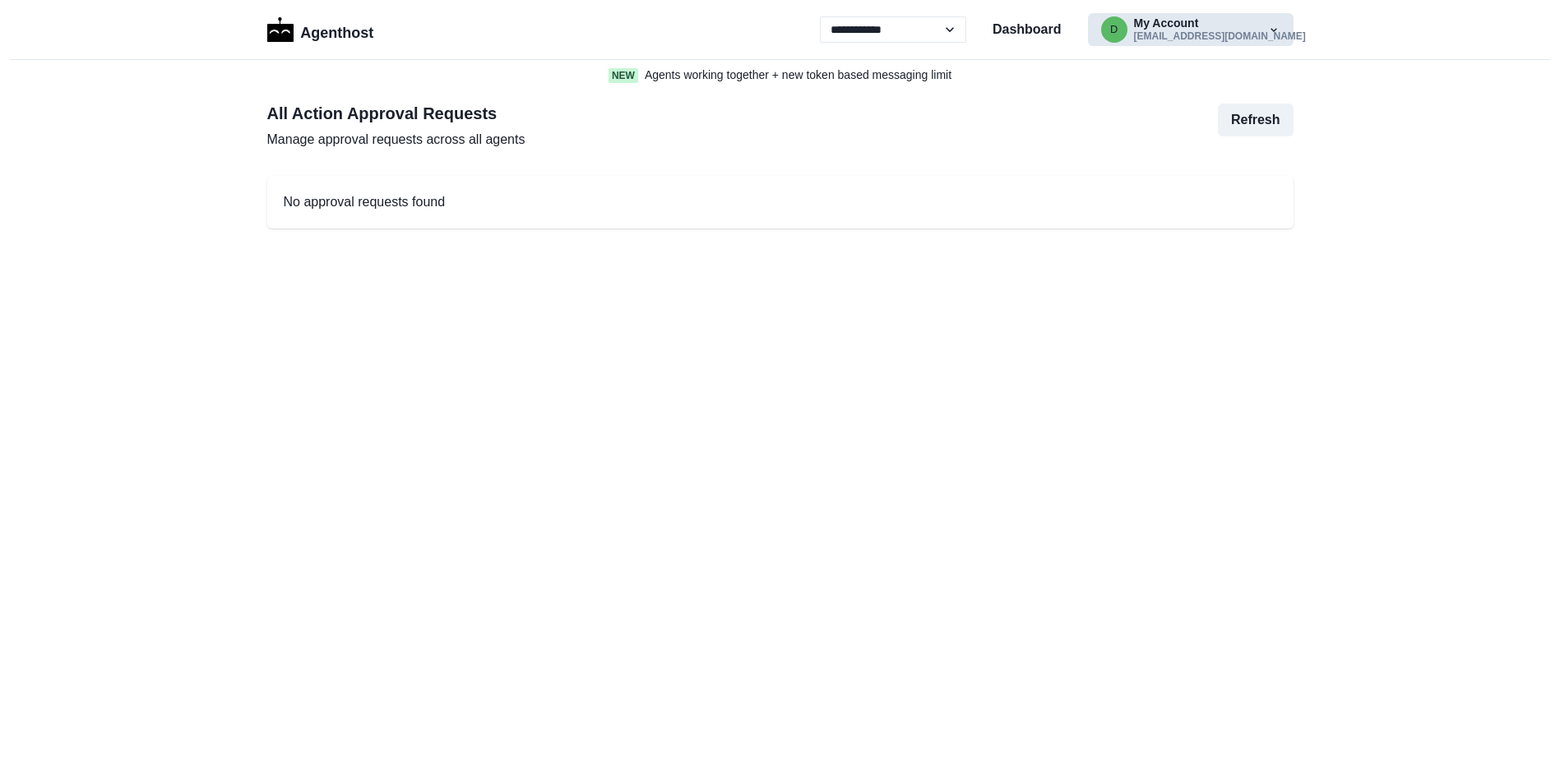
click at [1275, 28] on icon "button" at bounding box center [1274, 30] width 14 height 14
click at [1165, 73] on button "Marketplace" at bounding box center [1180, 75] width 182 height 30
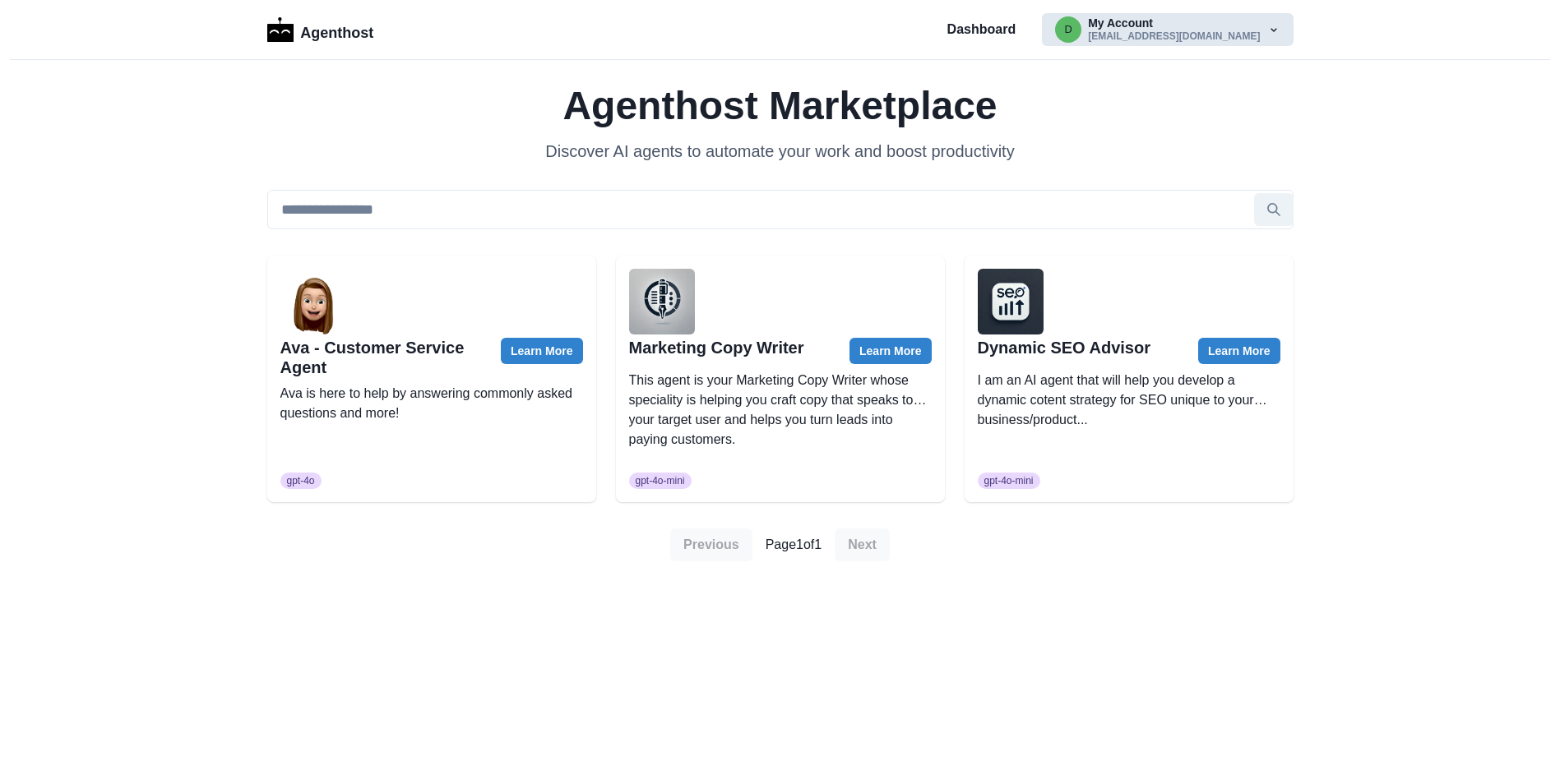
click at [1265, 30] on button "d My Account [EMAIL_ADDRESS][DOMAIN_NAME]" at bounding box center [1168, 30] width 251 height 33
click at [1134, 102] on button "Settings" at bounding box center [1180, 104] width 182 height 30
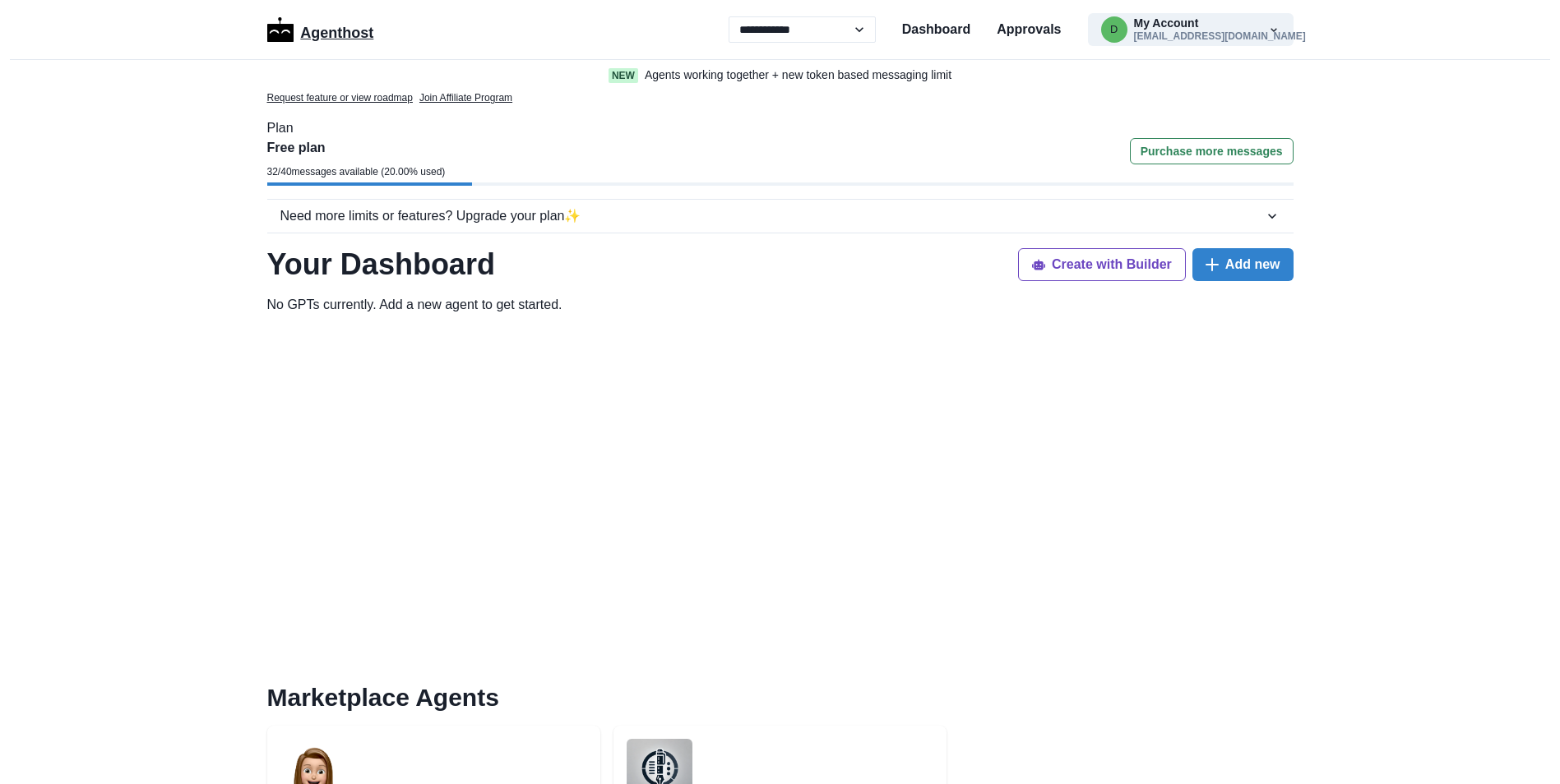
click at [273, 32] on img at bounding box center [281, 29] width 27 height 25
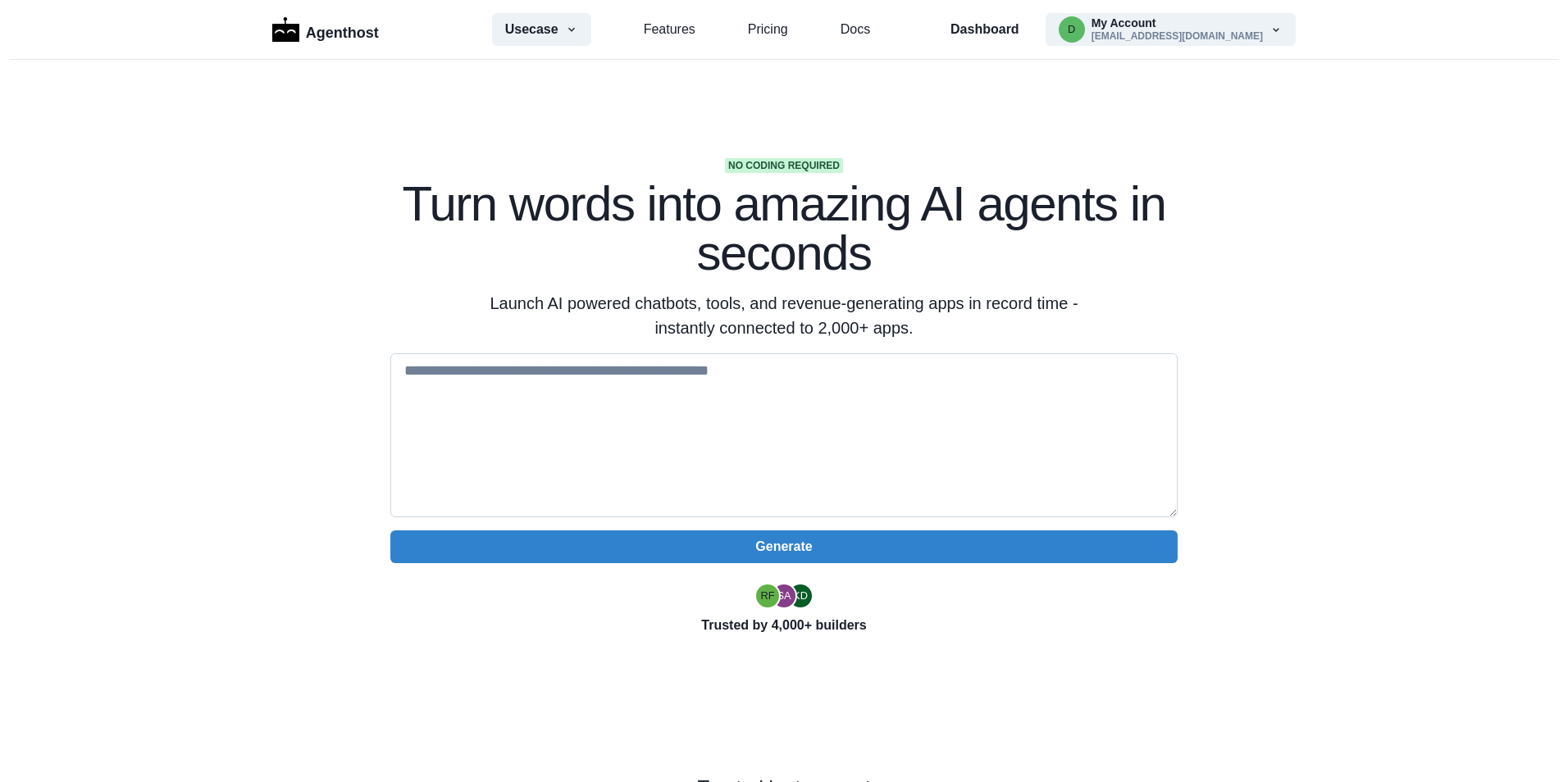
click at [768, 401] on textarea at bounding box center [784, 436] width 787 height 164
click at [774, 600] on span "RF" at bounding box center [767, 596] width 26 height 26
click at [789, 598] on span "SA" at bounding box center [784, 596] width 26 height 26
click at [804, 594] on span "KD" at bounding box center [800, 596] width 26 height 26
click at [779, 592] on div "SA" at bounding box center [784, 597] width 14 height 11
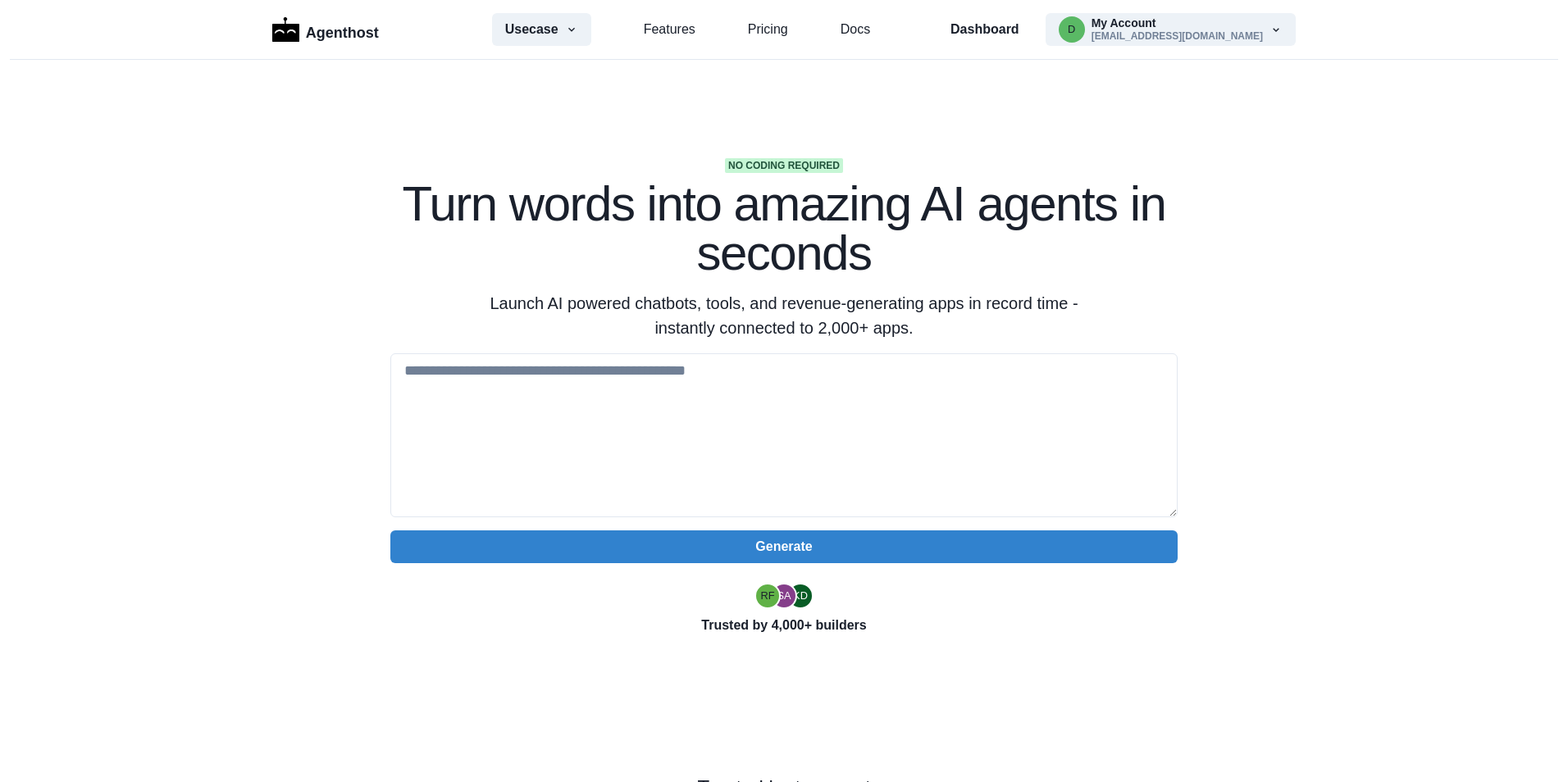
click at [802, 154] on section "No coding required Turn words into amazing AI agents in seconds Launch AI power…" at bounding box center [784, 517] width 1568 height 914
click at [862, 32] on link "Docs" at bounding box center [855, 29] width 30 height 19
